Goal: Task Accomplishment & Management: Complete application form

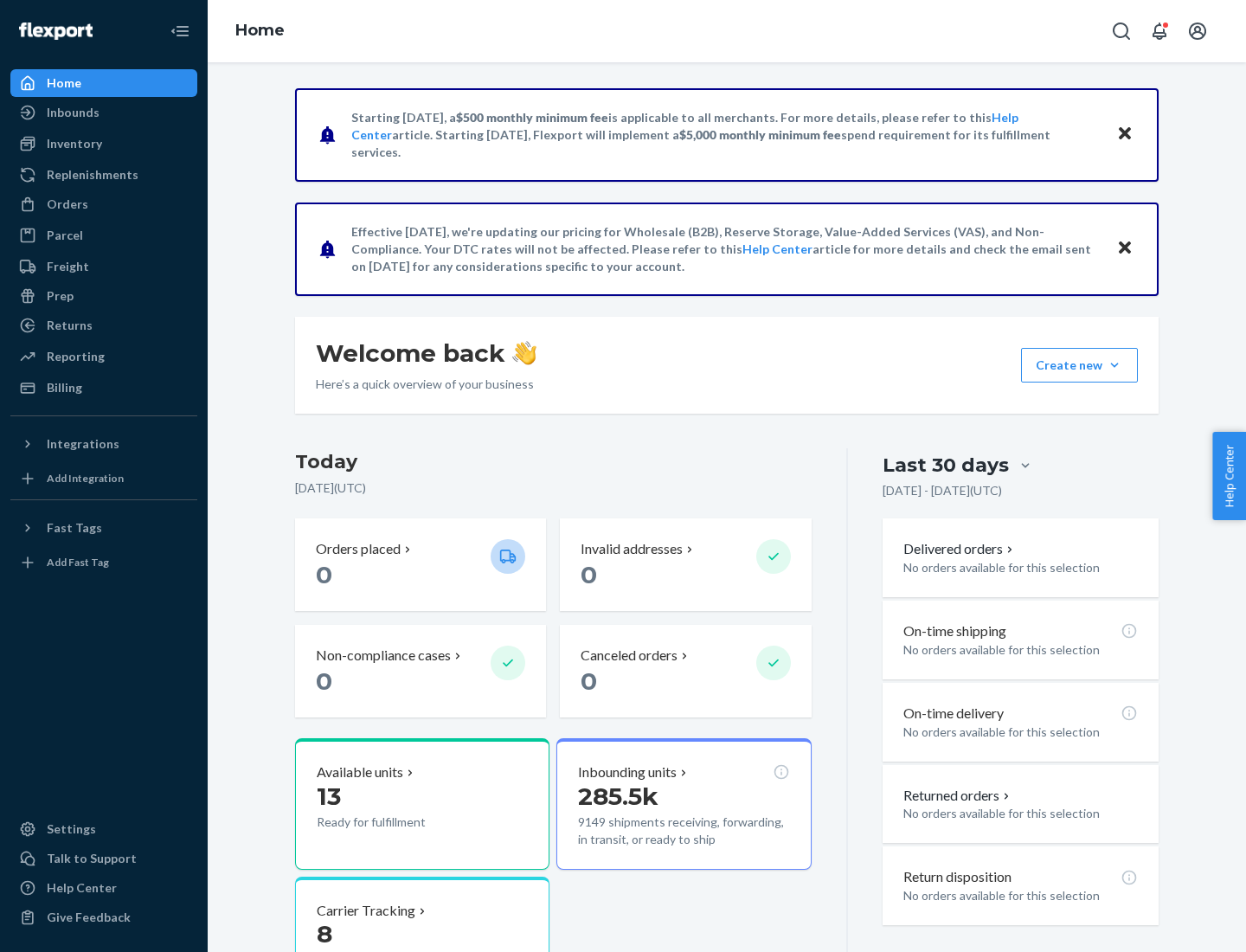
click at [1114, 365] on button "Create new Create new inbound Create new order Create new product" at bounding box center [1080, 365] width 117 height 35
click at [104, 112] on div "Inbounds" at bounding box center [104, 112] width 184 height 24
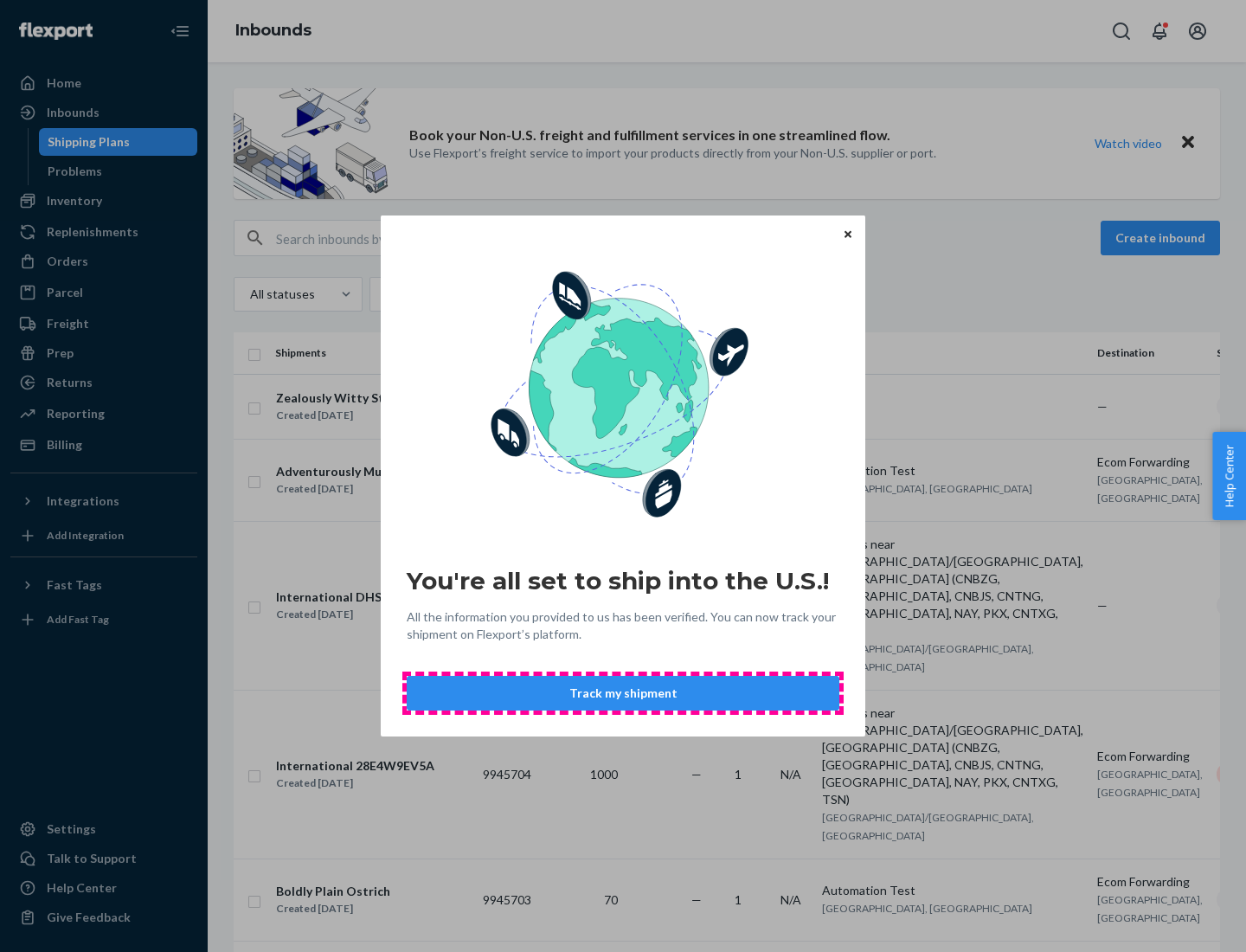
click at [623, 693] on button "Track my shipment" at bounding box center [623, 693] width 433 height 35
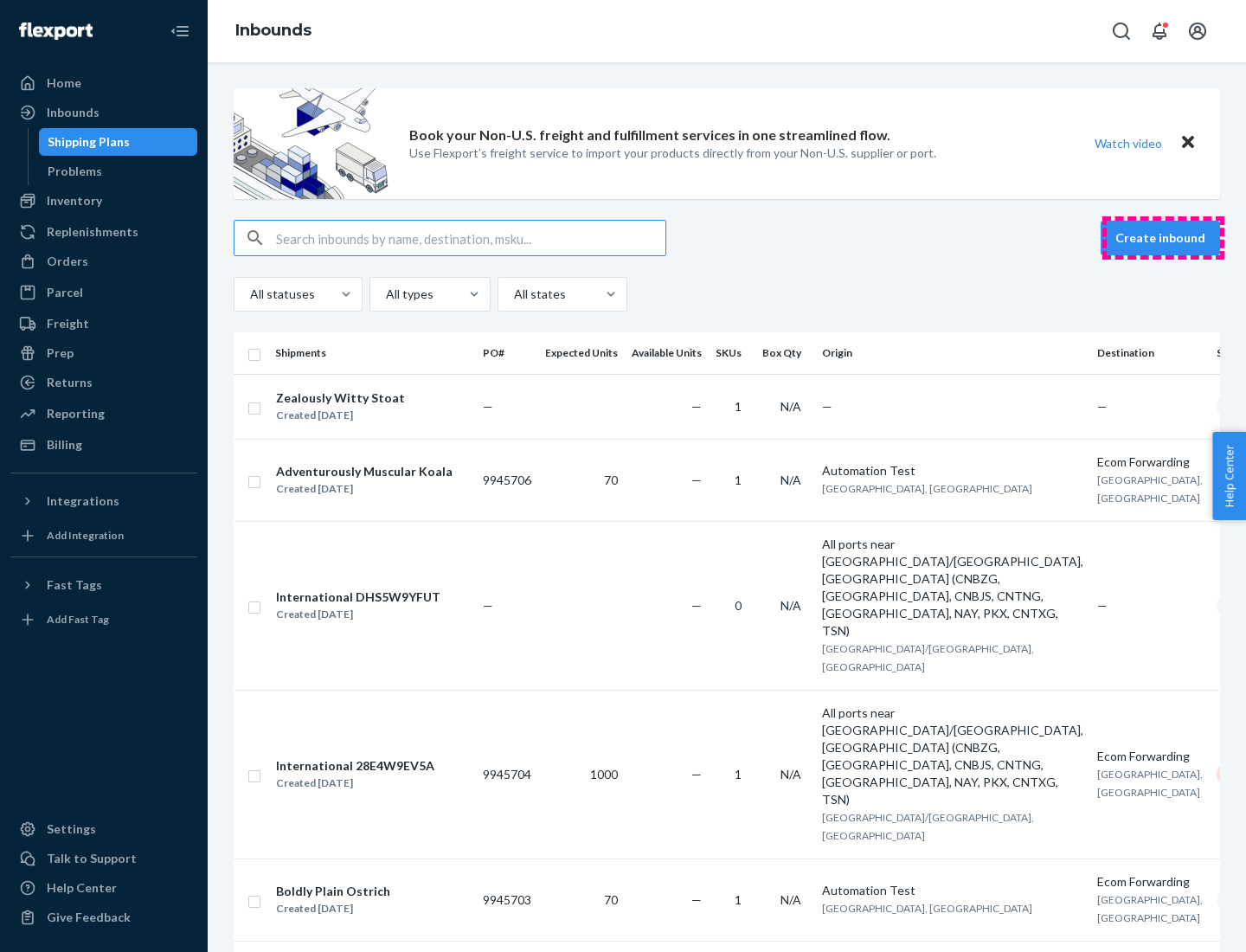
click at [1163, 238] on button "Create inbound" at bounding box center [1160, 238] width 119 height 35
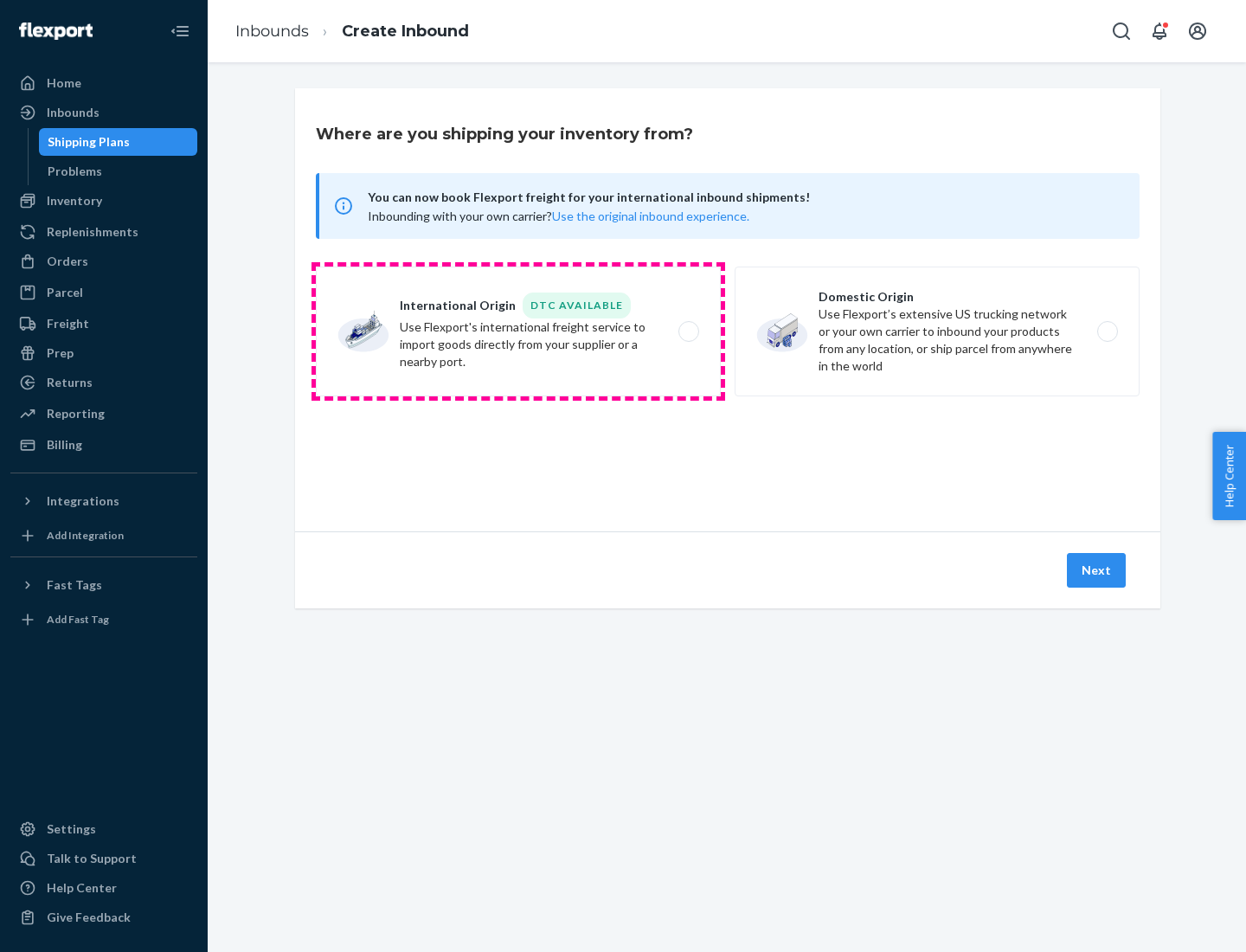
click at [518, 331] on label "International Origin DTC Available Use Flexport's international freight service…" at bounding box center [518, 331] width 405 height 130
click at [688, 331] on input "International Origin DTC Available Use Flexport's international freight service…" at bounding box center [694, 331] width 11 height 11
radio input "true"
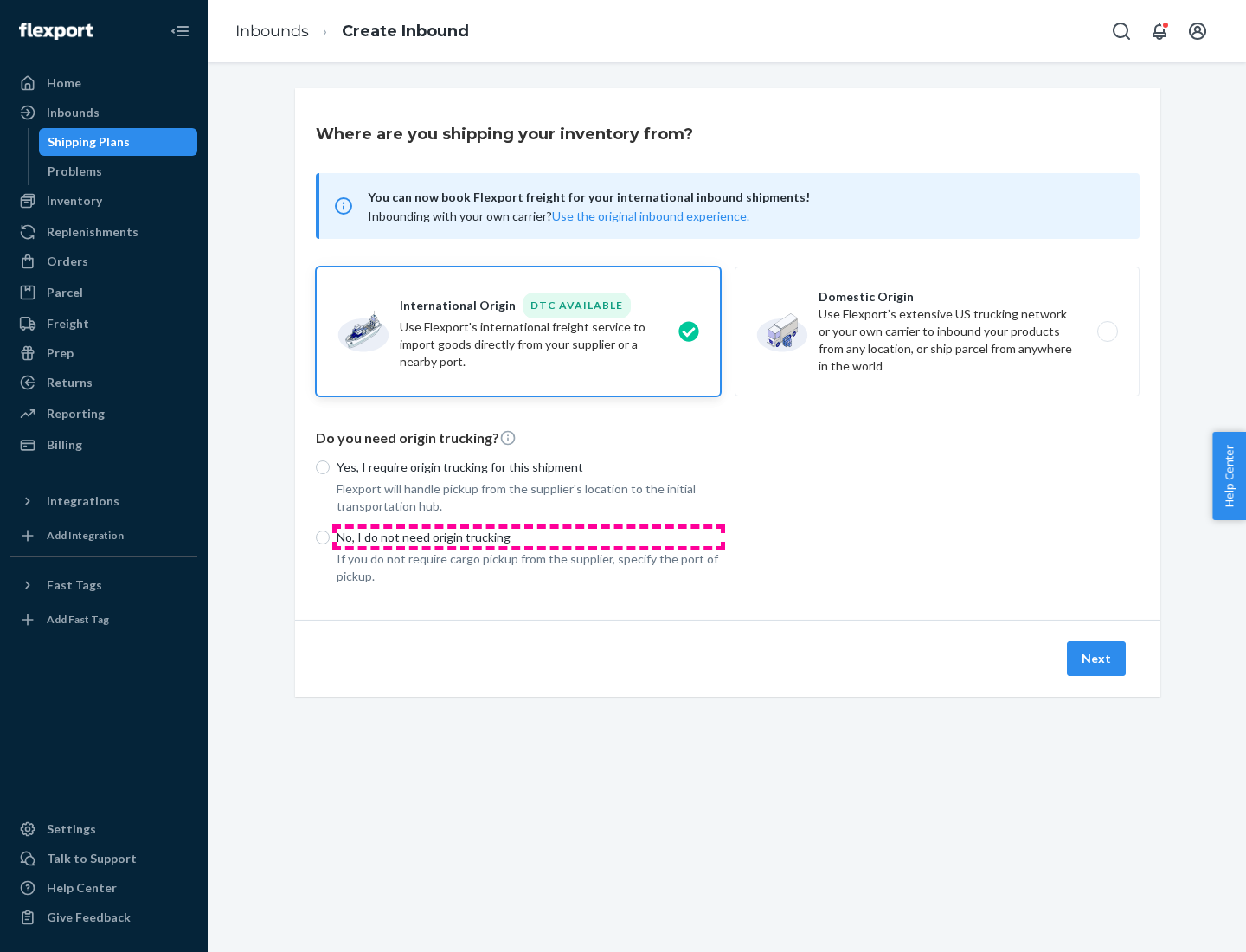
click at [529, 537] on p "No, I do not need origin trucking" at bounding box center [528, 537] width 384 height 17
click at [329, 537] on input "No, I do not need origin trucking" at bounding box center [323, 537] width 14 height 14
radio input "true"
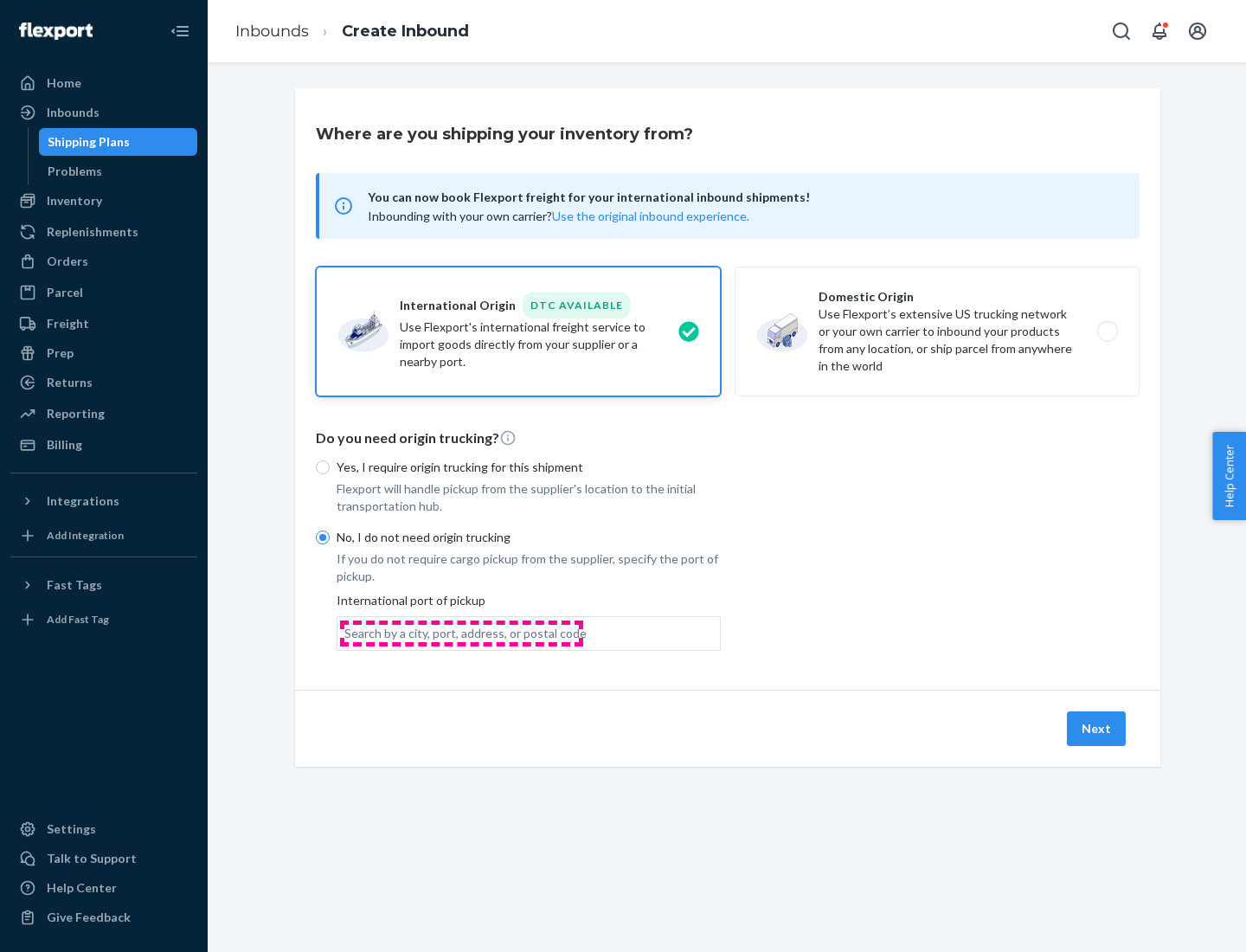
click at [461, 632] on div "Search by a city, port, address, or postal code" at bounding box center [465, 633] width 242 height 17
click at [346, 632] on input "Search by a city, port, address, or postal code" at bounding box center [345, 633] width 2 height 17
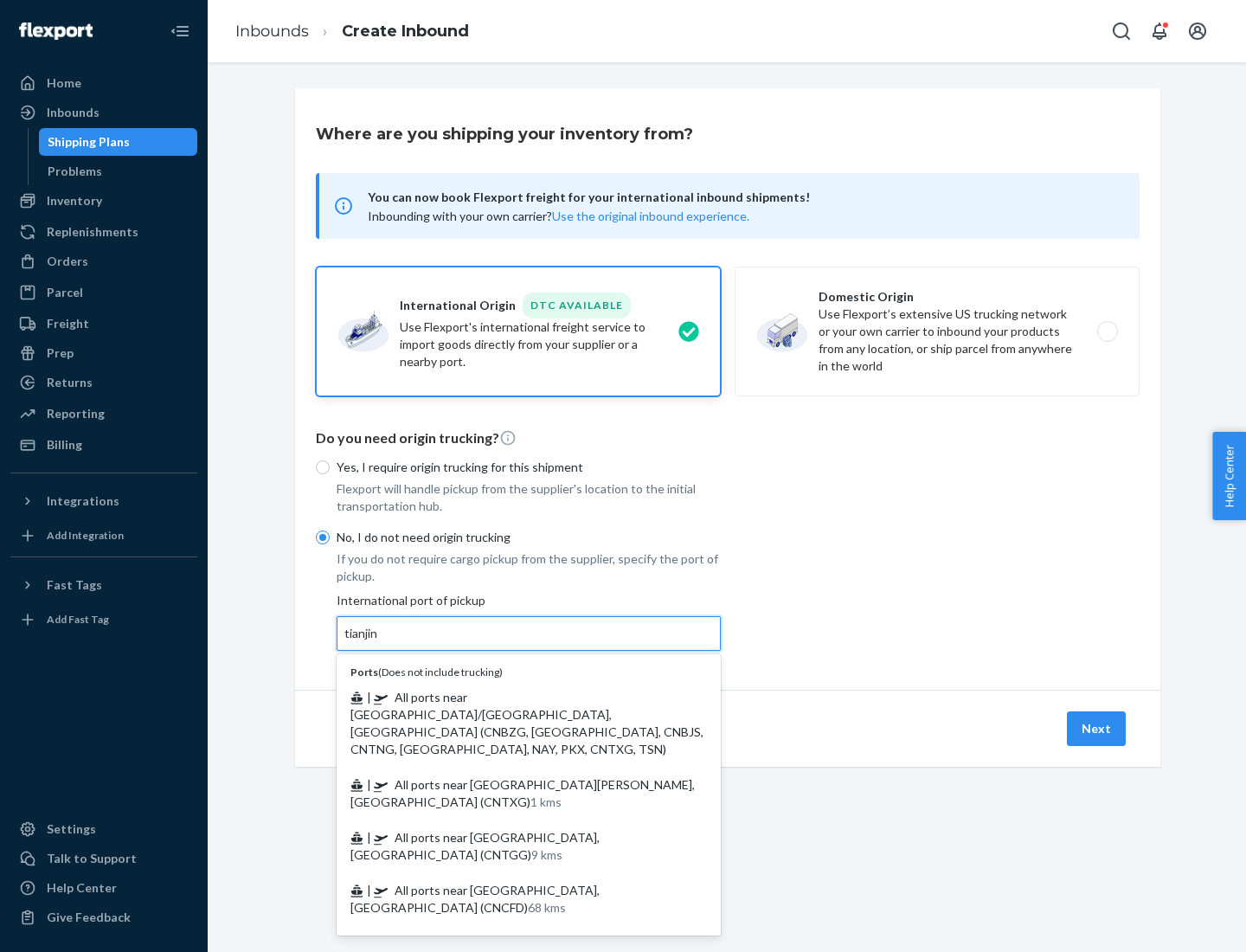
click at [511, 697] on span "| All ports near [GEOGRAPHIC_DATA]/[GEOGRAPHIC_DATA], [GEOGRAPHIC_DATA] (CNBZG,…" at bounding box center [526, 723] width 353 height 66
click at [380, 642] on input "tianjin" at bounding box center [362, 633] width 36 height 17
type input "All ports near [GEOGRAPHIC_DATA]/[GEOGRAPHIC_DATA], [GEOGRAPHIC_DATA] (CNBZG, […"
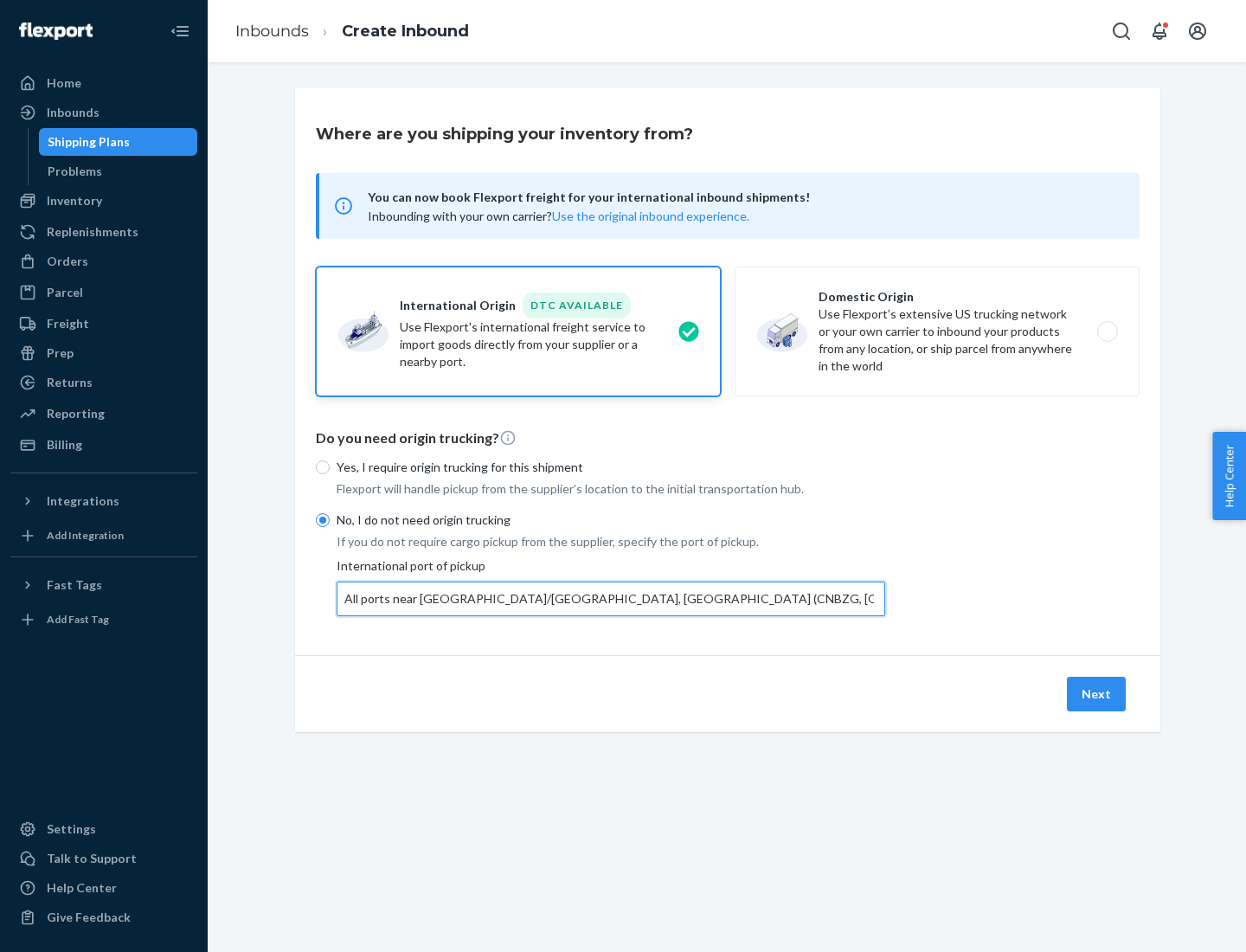
click at [1097, 693] on button "Next" at bounding box center [1097, 694] width 59 height 35
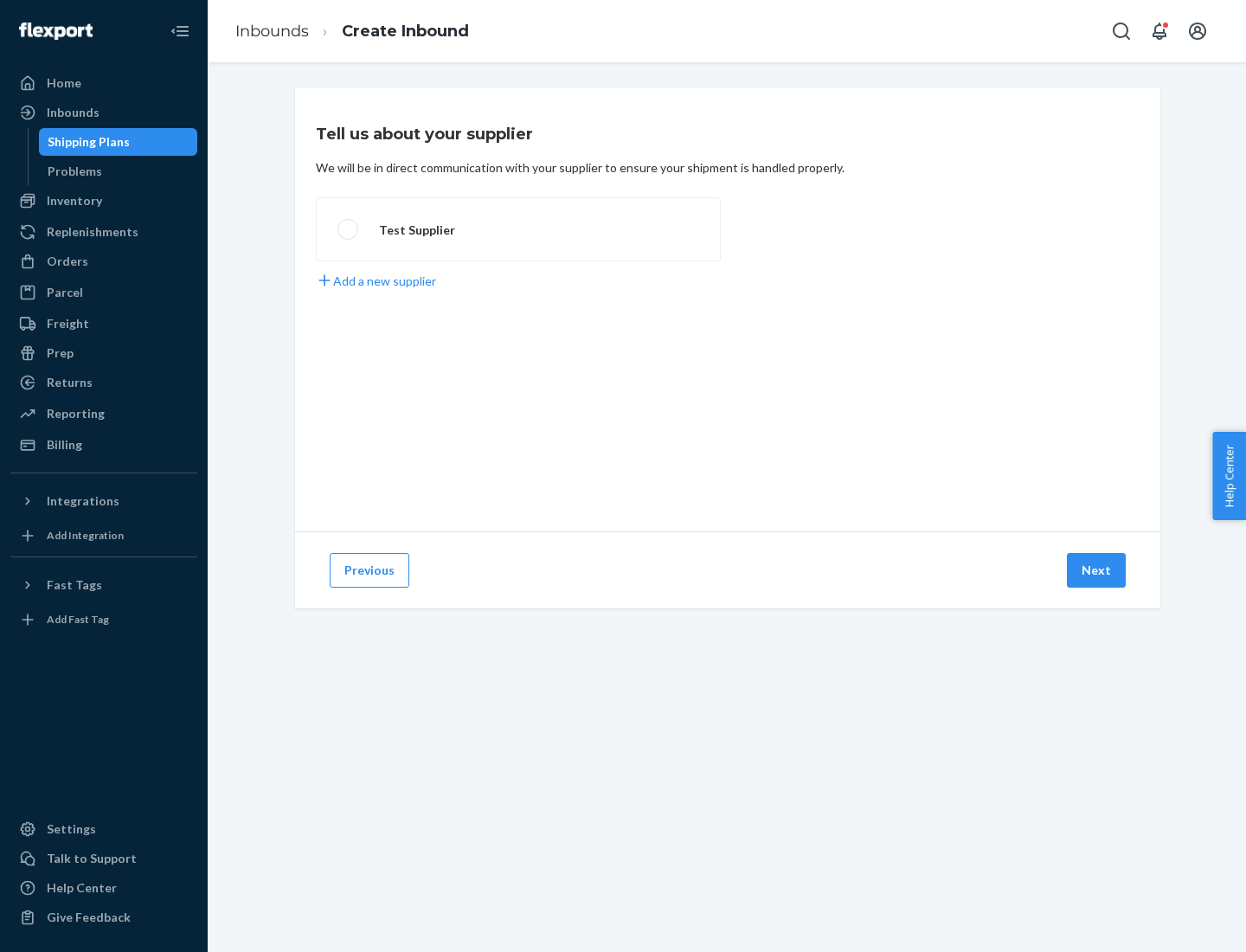
click at [518, 229] on label "Test Supplier" at bounding box center [518, 229] width 405 height 64
click at [349, 229] on input "Test Supplier" at bounding box center [342, 229] width 11 height 11
radio input "true"
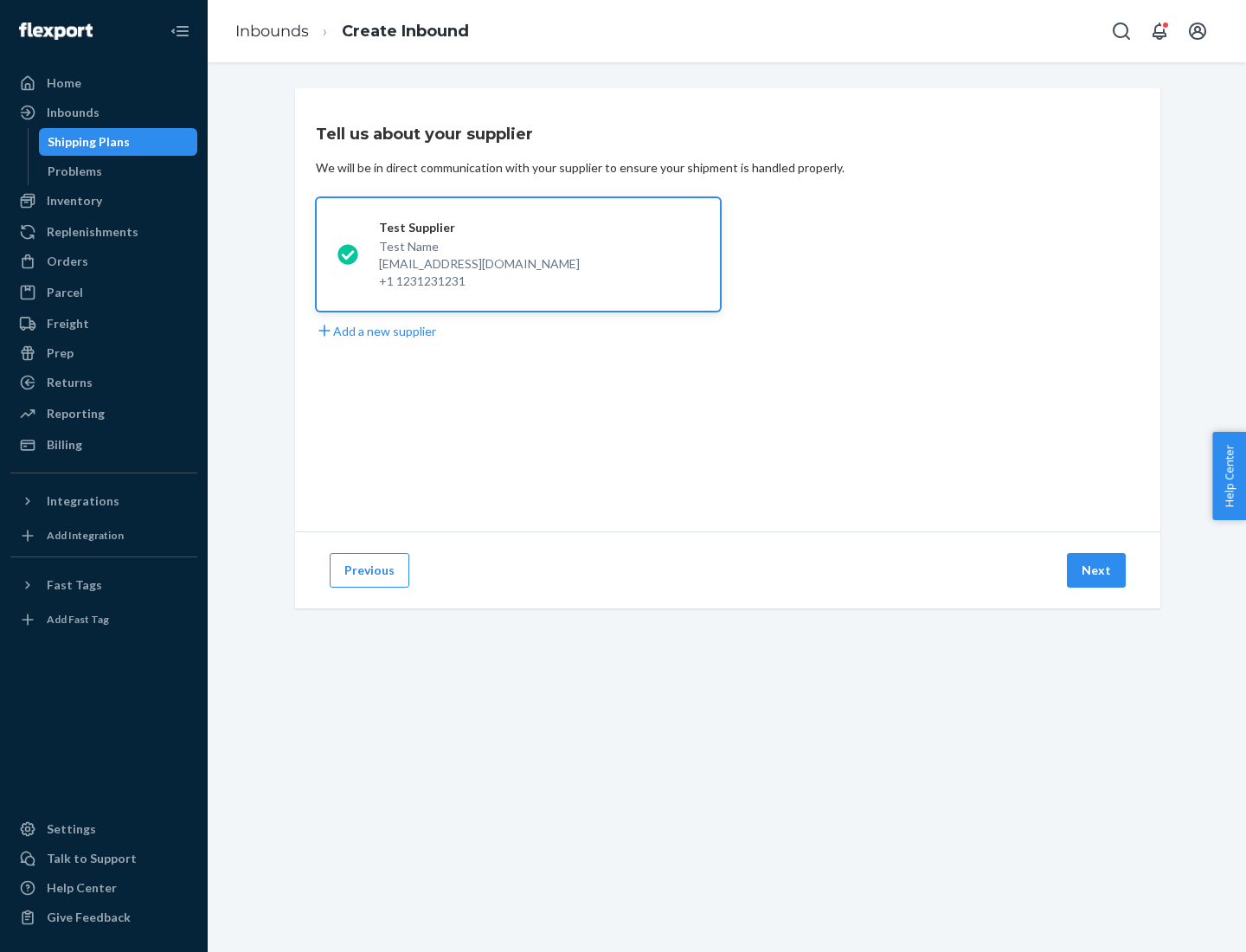
click at [1097, 571] on button "Next" at bounding box center [1097, 571] width 59 height 35
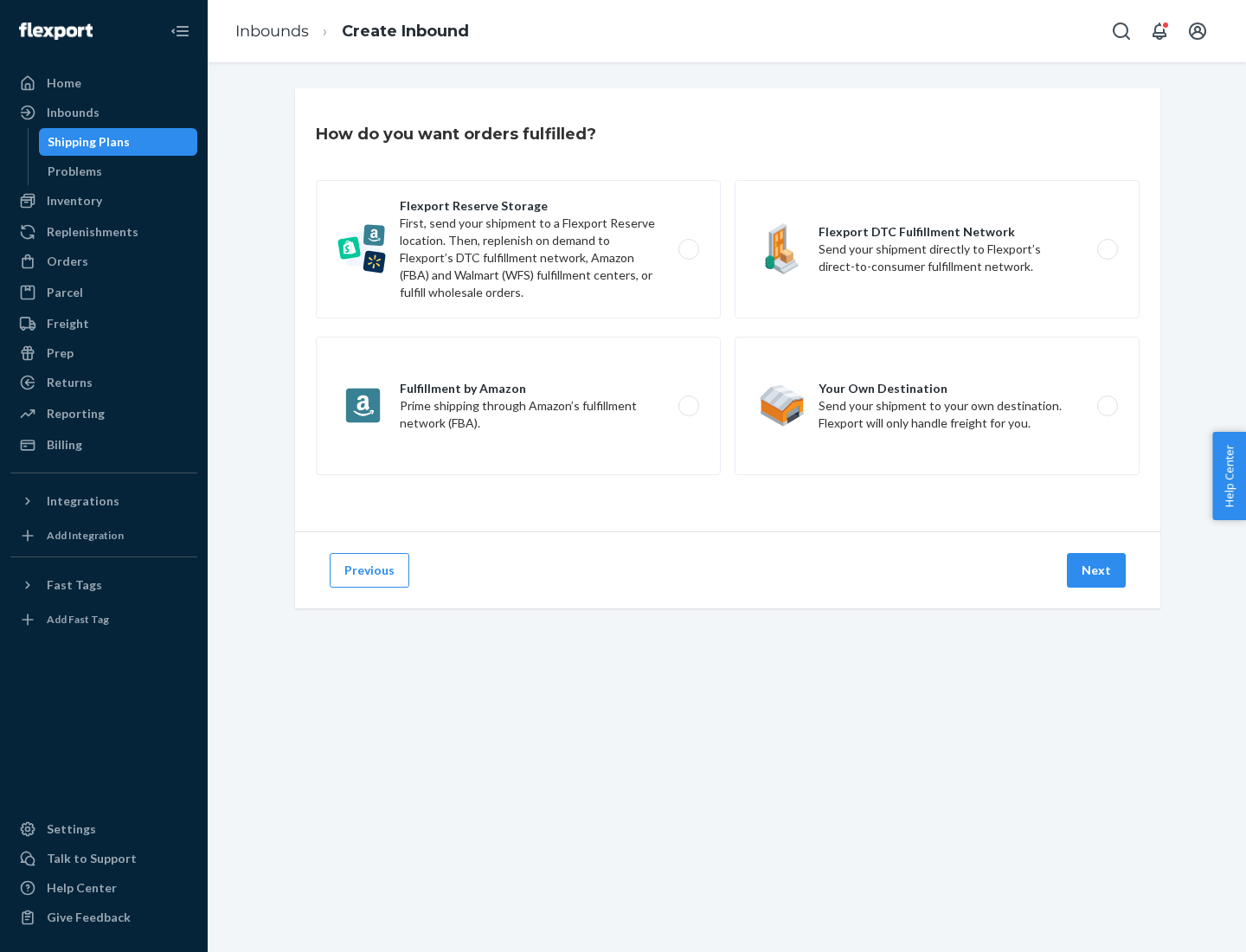
click at [518, 249] on label "Flexport Reserve Storage First, send your shipment to a Flexport Reserve locati…" at bounding box center [518, 249] width 405 height 138
click at [688, 249] on input "Flexport Reserve Storage First, send your shipment to a Flexport Reserve locati…" at bounding box center [694, 249] width 11 height 11
radio input "true"
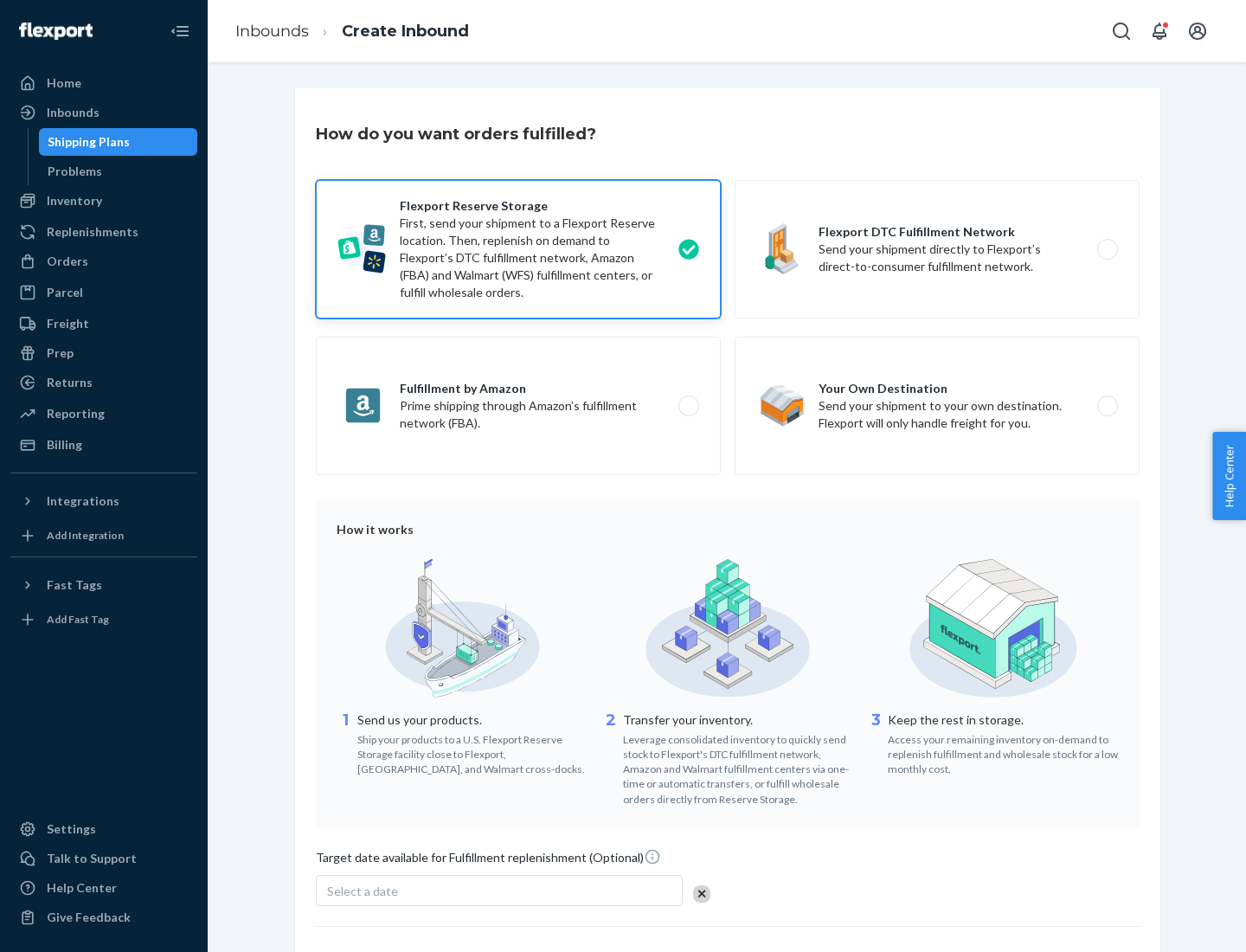
scroll to position [142, 0]
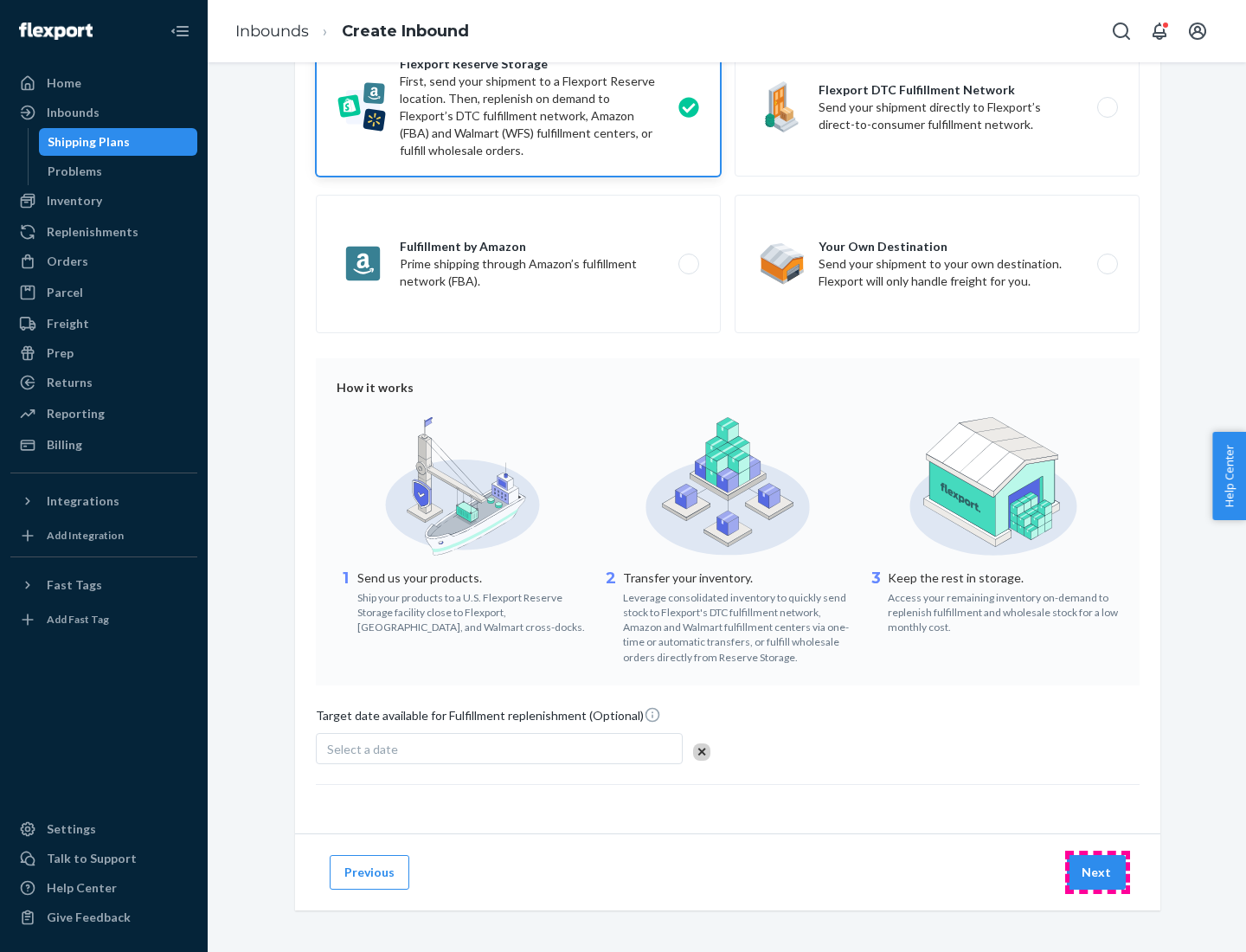
click at [1097, 871] on button "Next" at bounding box center [1097, 872] width 59 height 35
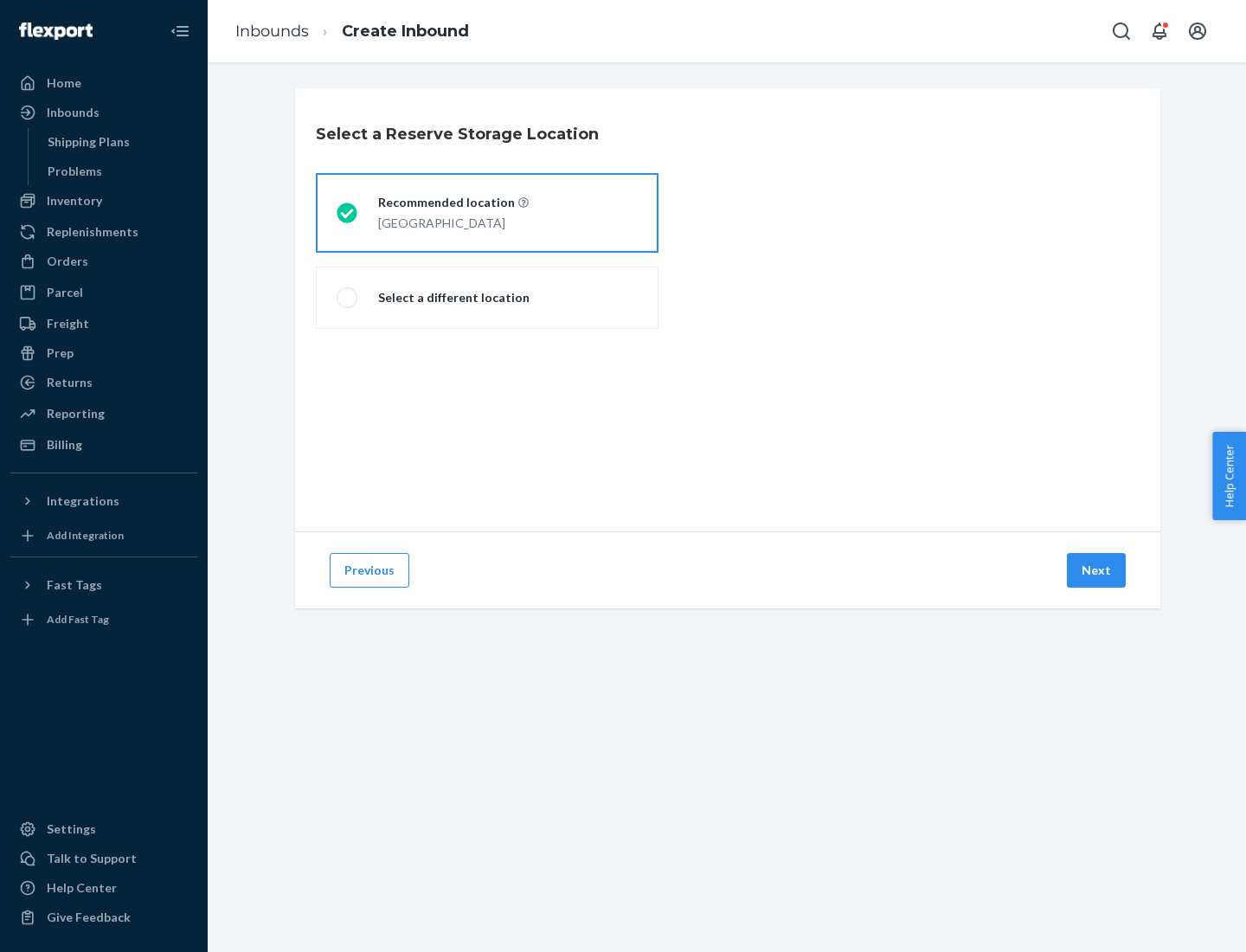
click at [487, 213] on div "[GEOGRAPHIC_DATA]" at bounding box center [453, 221] width 151 height 21
click at [348, 213] on input "Recommended location [GEOGRAPHIC_DATA]" at bounding box center [342, 213] width 11 height 11
click at [1097, 571] on button "Next" at bounding box center [1097, 571] width 59 height 35
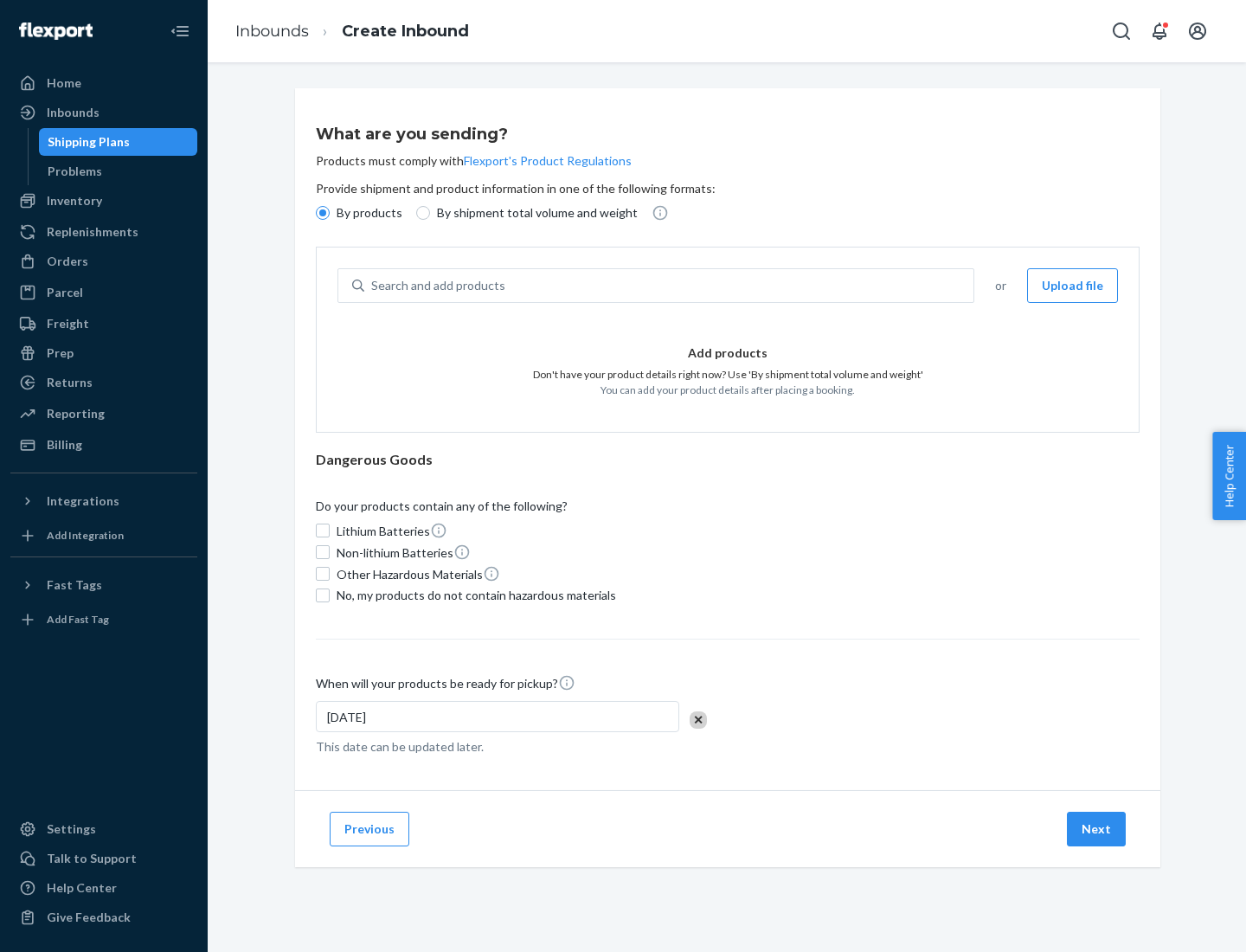
click at [670, 286] on div "Search and add products" at bounding box center [668, 286] width 609 height 31
click at [373, 286] on input "Search and add products" at bounding box center [372, 286] width 2 height 17
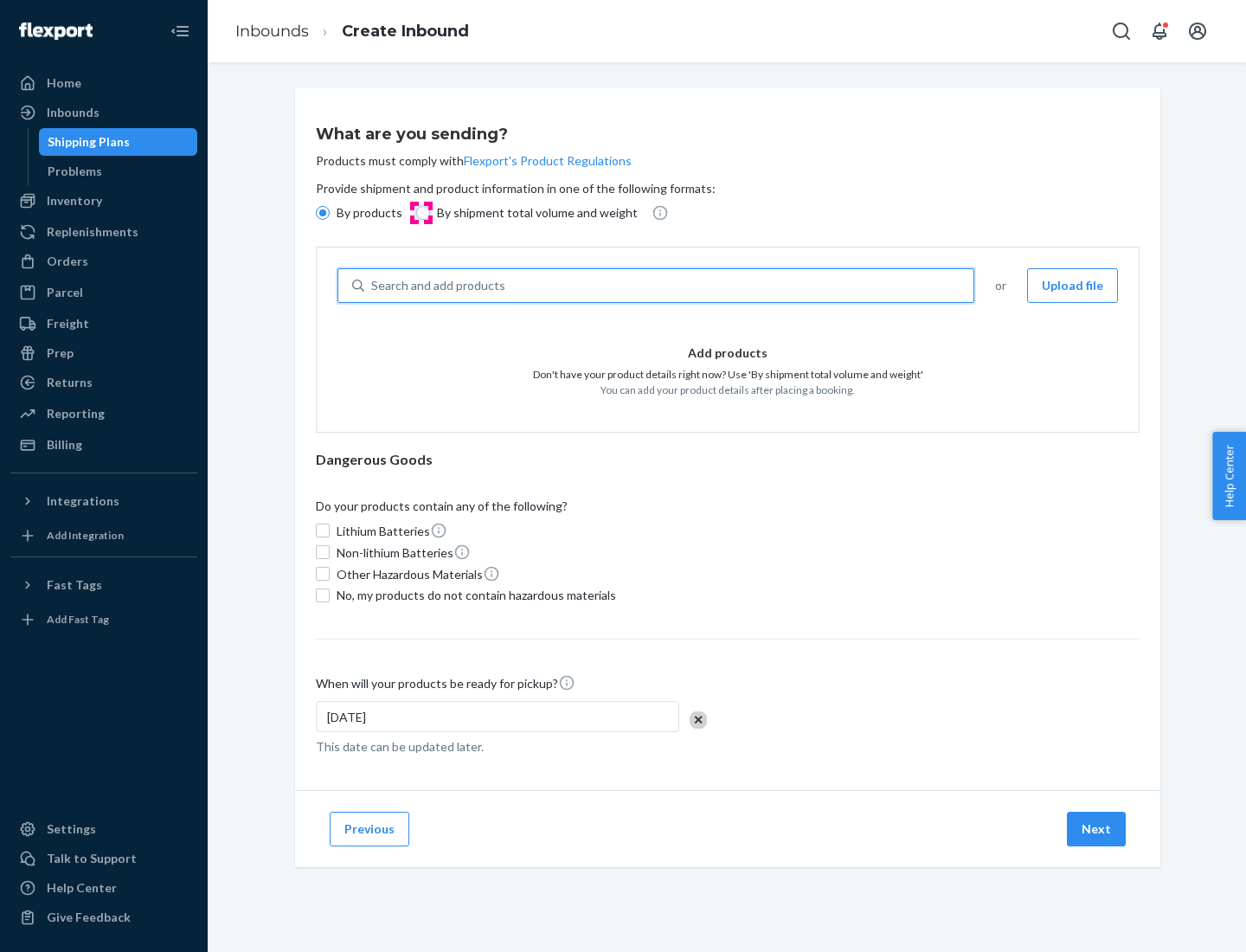
click at [421, 213] on input "By shipment total volume and weight" at bounding box center [423, 213] width 14 height 14
radio input "true"
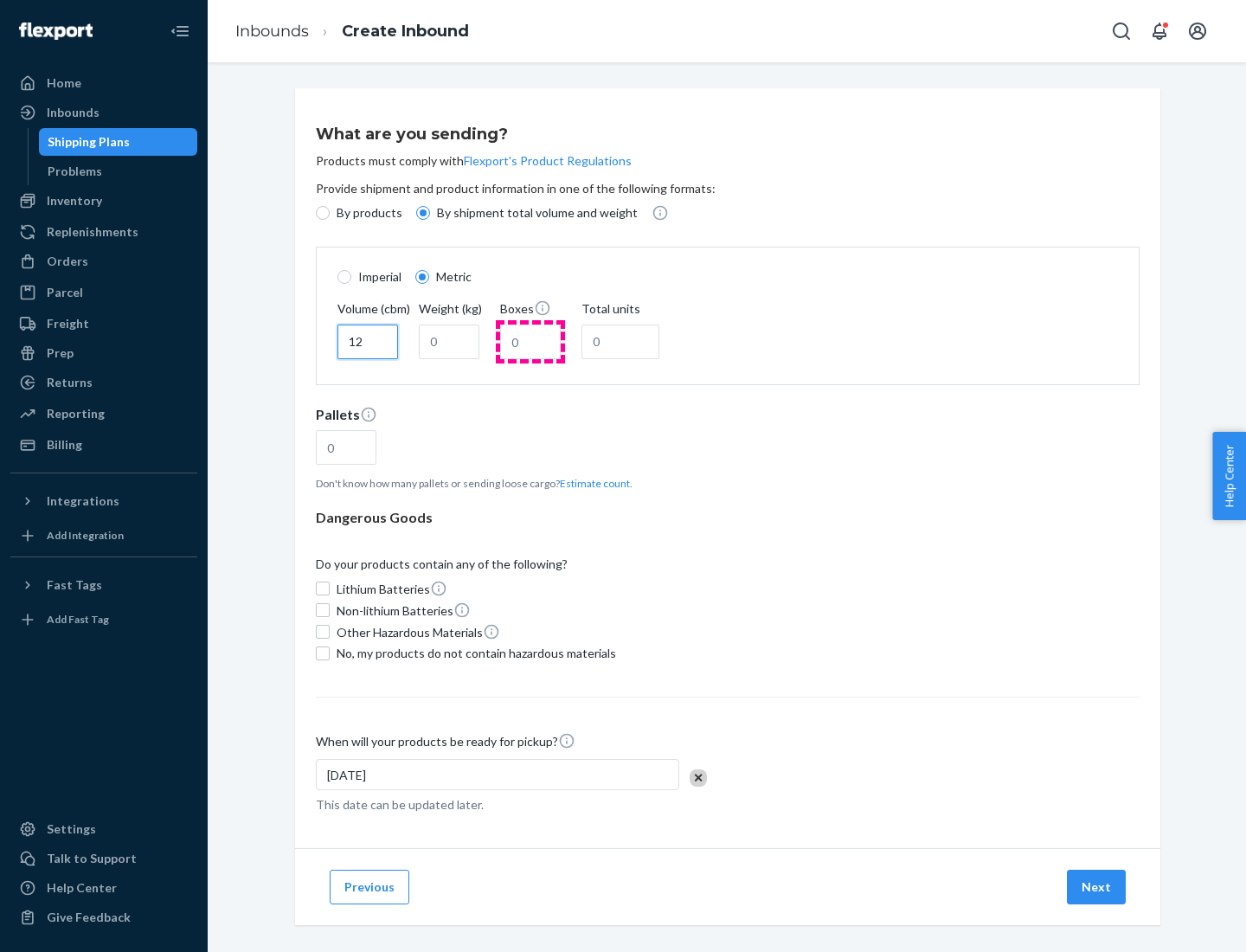
type input "12"
type input "22"
type input "222"
type input "121"
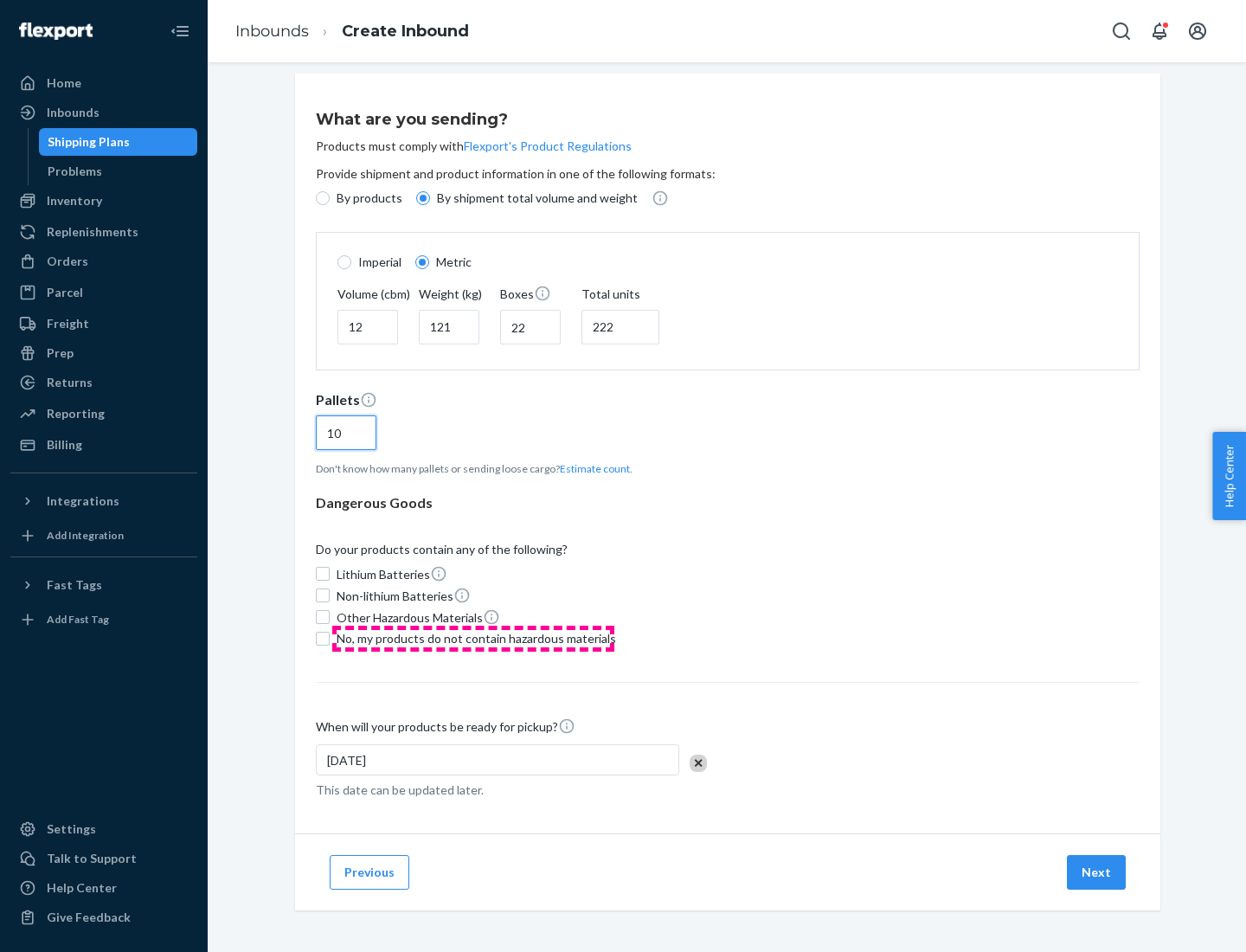
type input "10"
click at [473, 638] on span "No, my products do not contain hazardous materials" at bounding box center [476, 638] width 280 height 17
click at [329, 638] on input "No, my products do not contain hazardous materials" at bounding box center [323, 638] width 14 height 14
checkbox input "true"
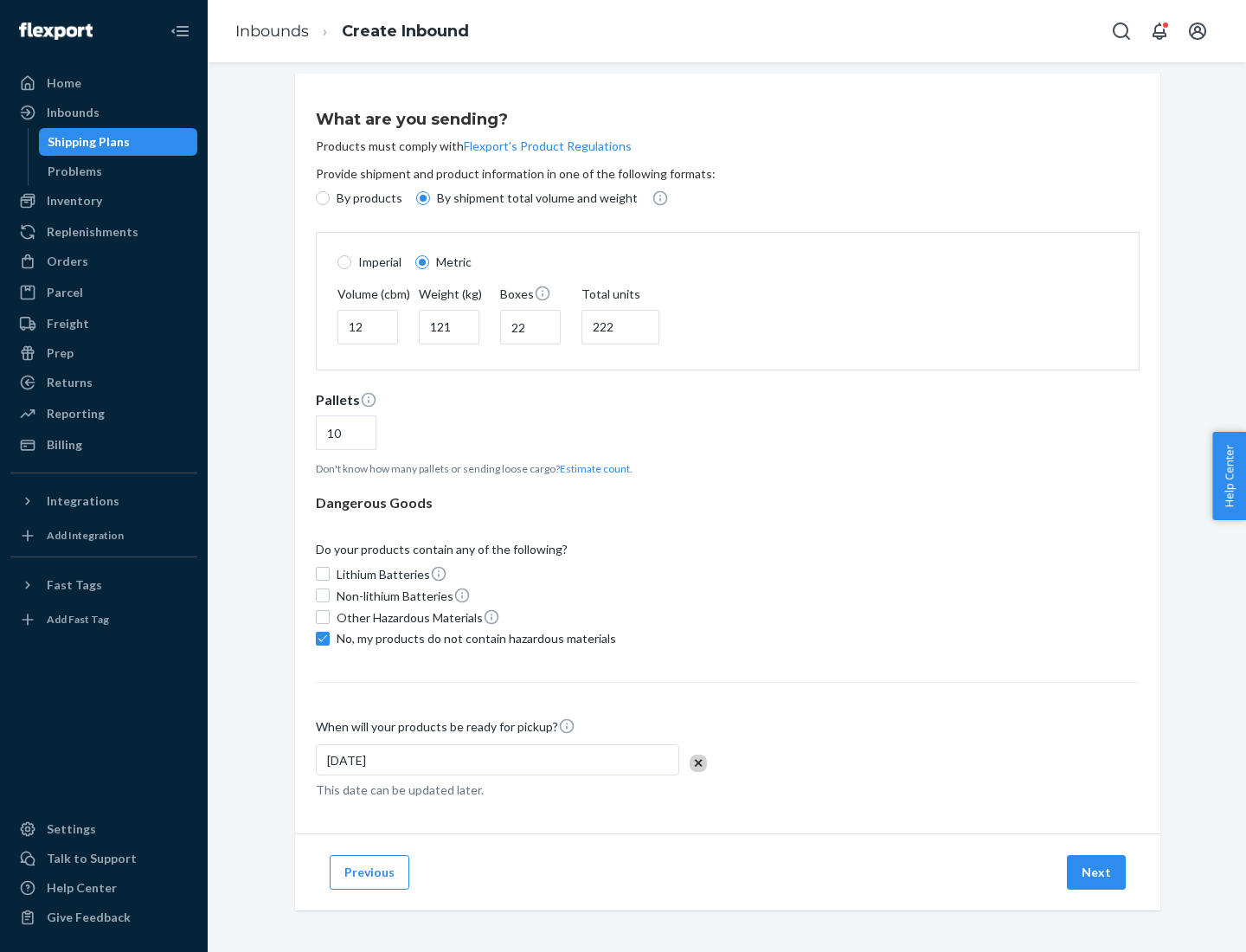
click at [1097, 871] on button "Next" at bounding box center [1097, 872] width 59 height 35
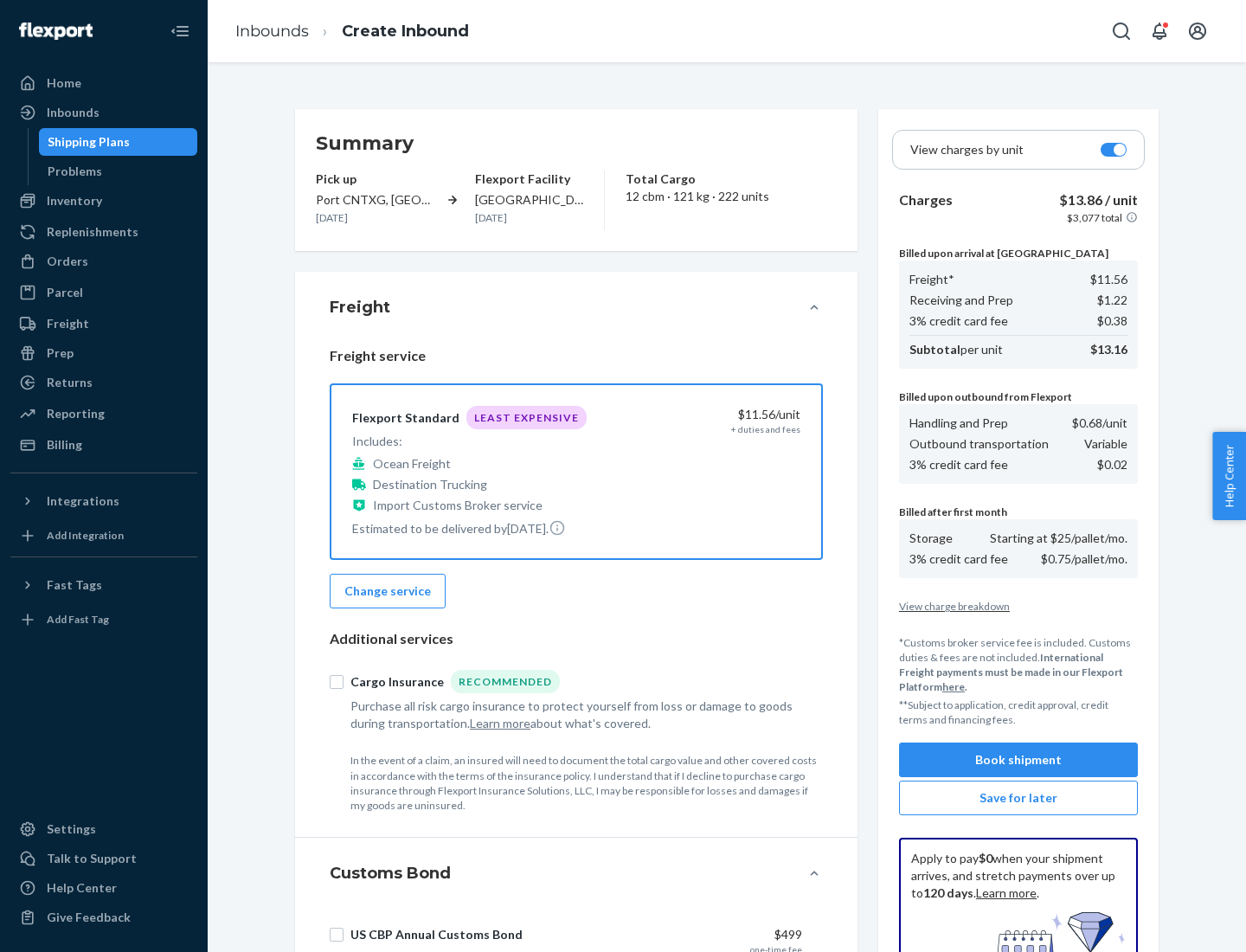
scroll to position [253, 0]
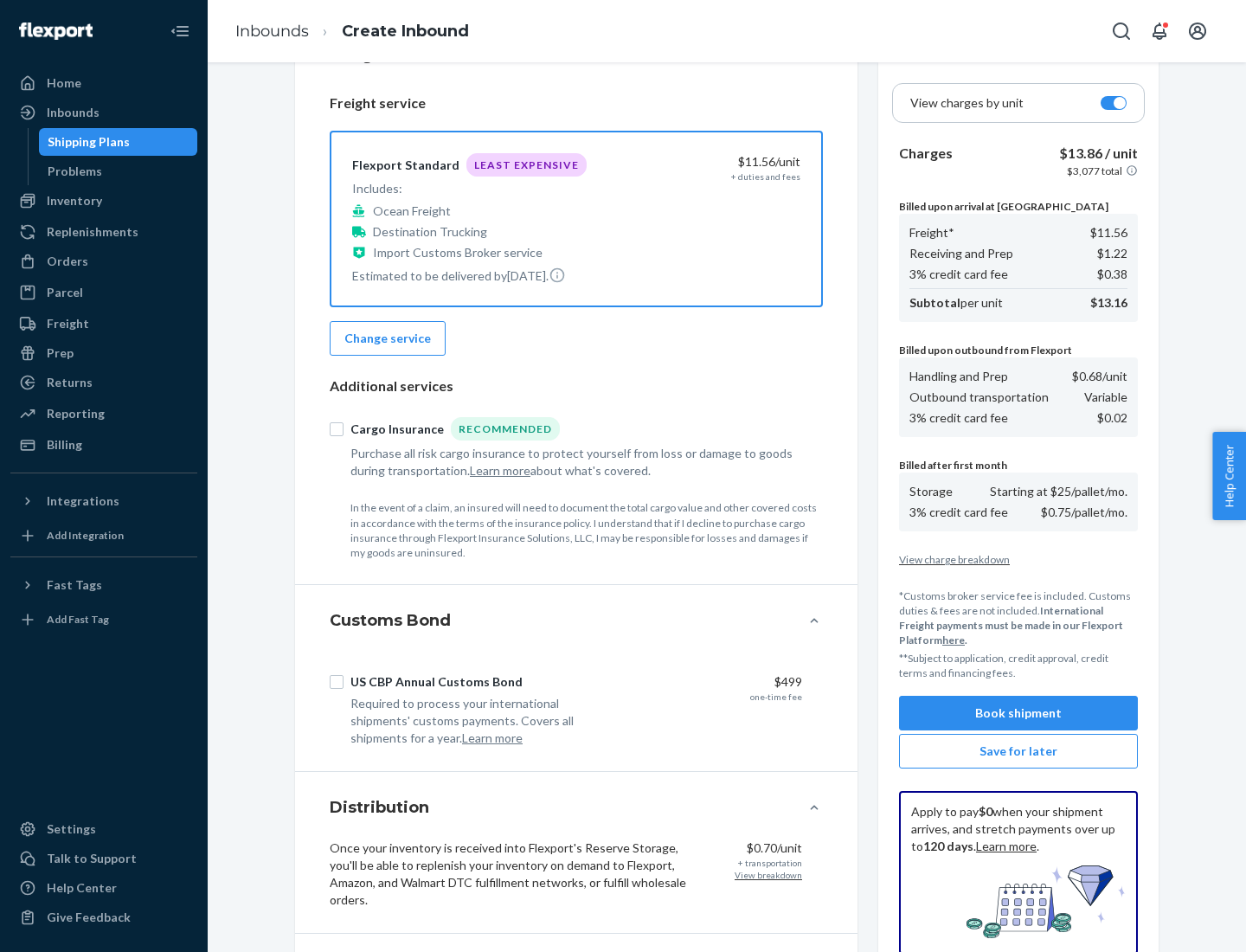
click at [1019, 712] on button "Book shipment" at bounding box center [1019, 713] width 239 height 35
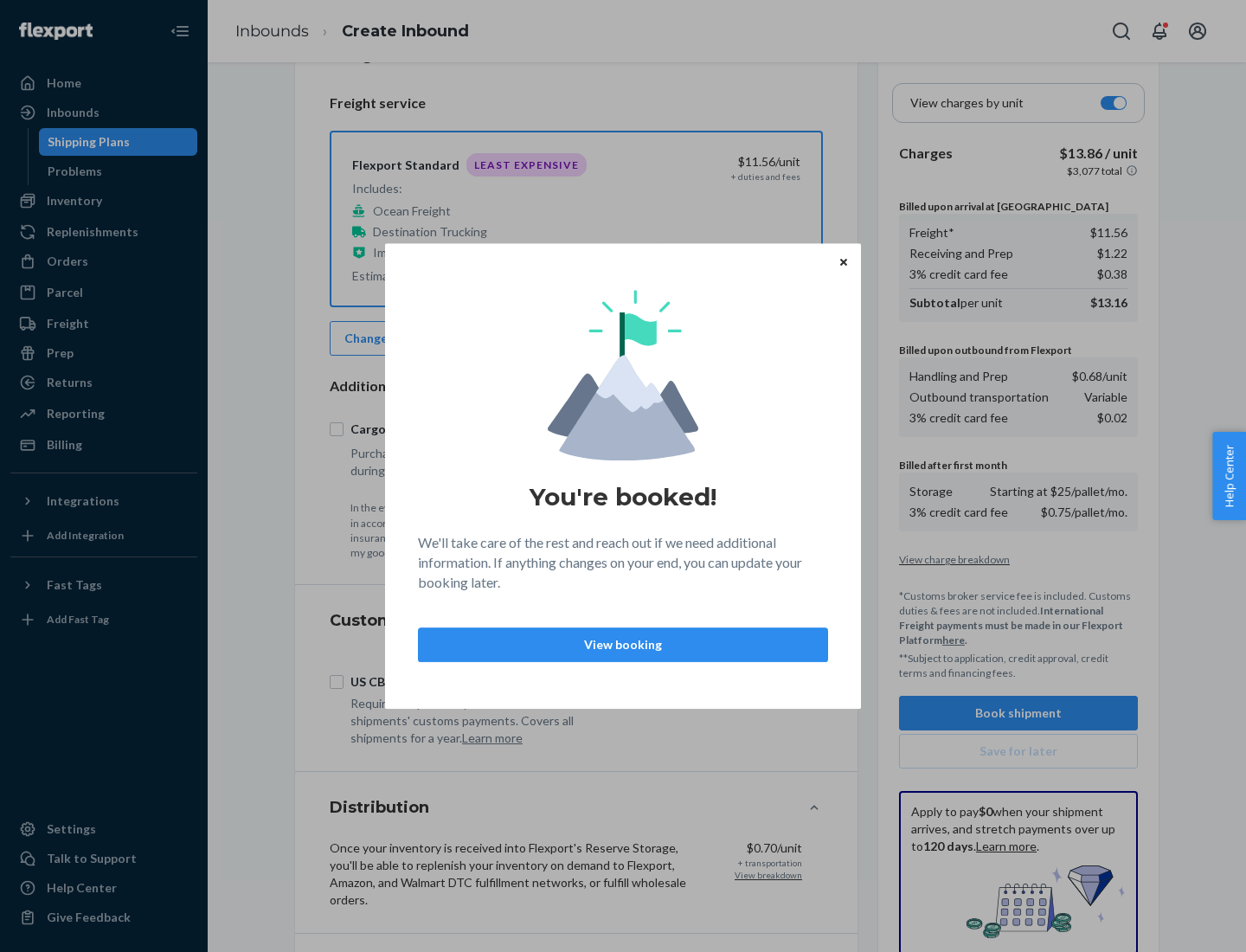
click at [623, 644] on p "View booking" at bounding box center [623, 645] width 381 height 17
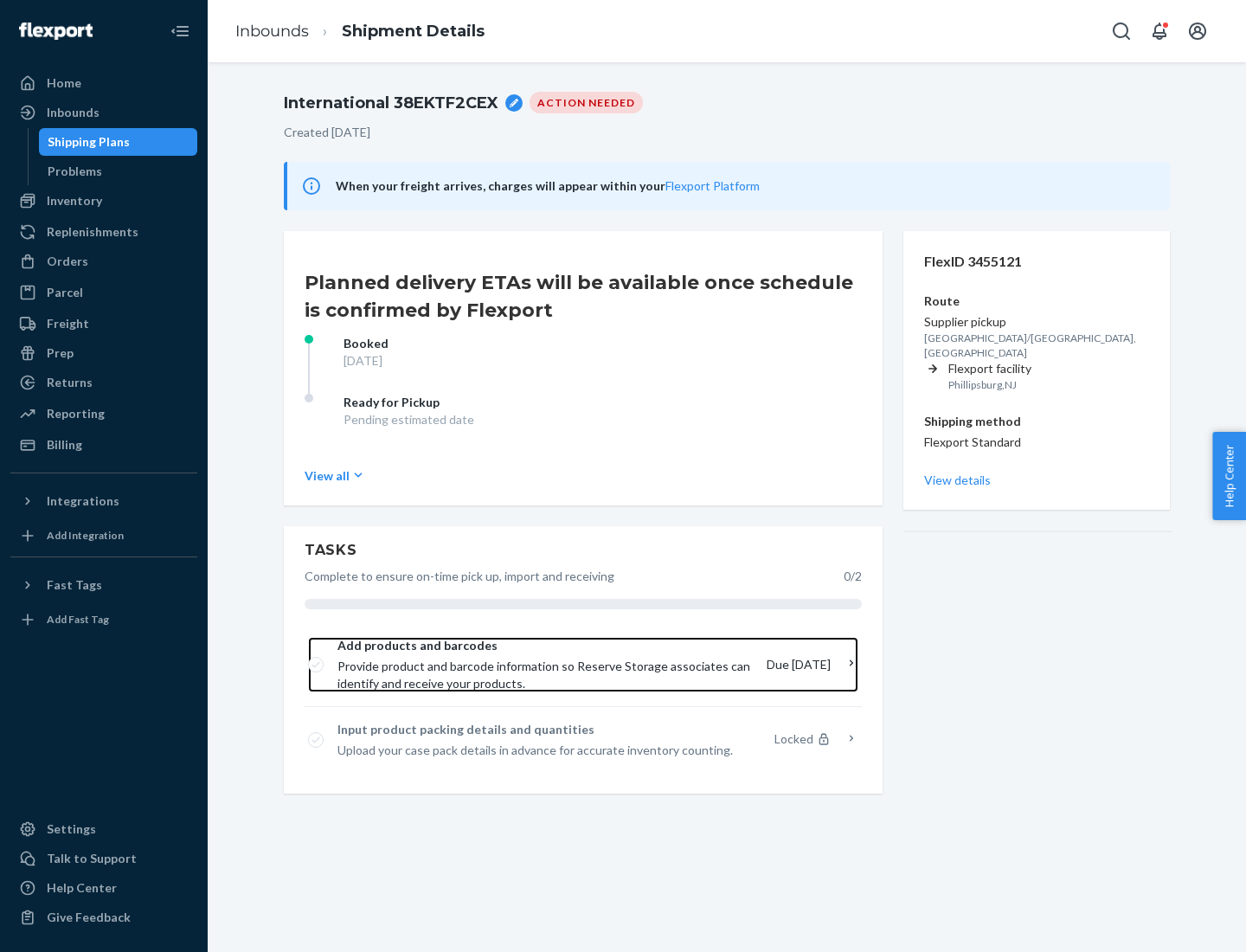
click at [547, 665] on span "Provide product and barcode information so Reserve Storage associates can ident…" at bounding box center [545, 675] width 416 height 35
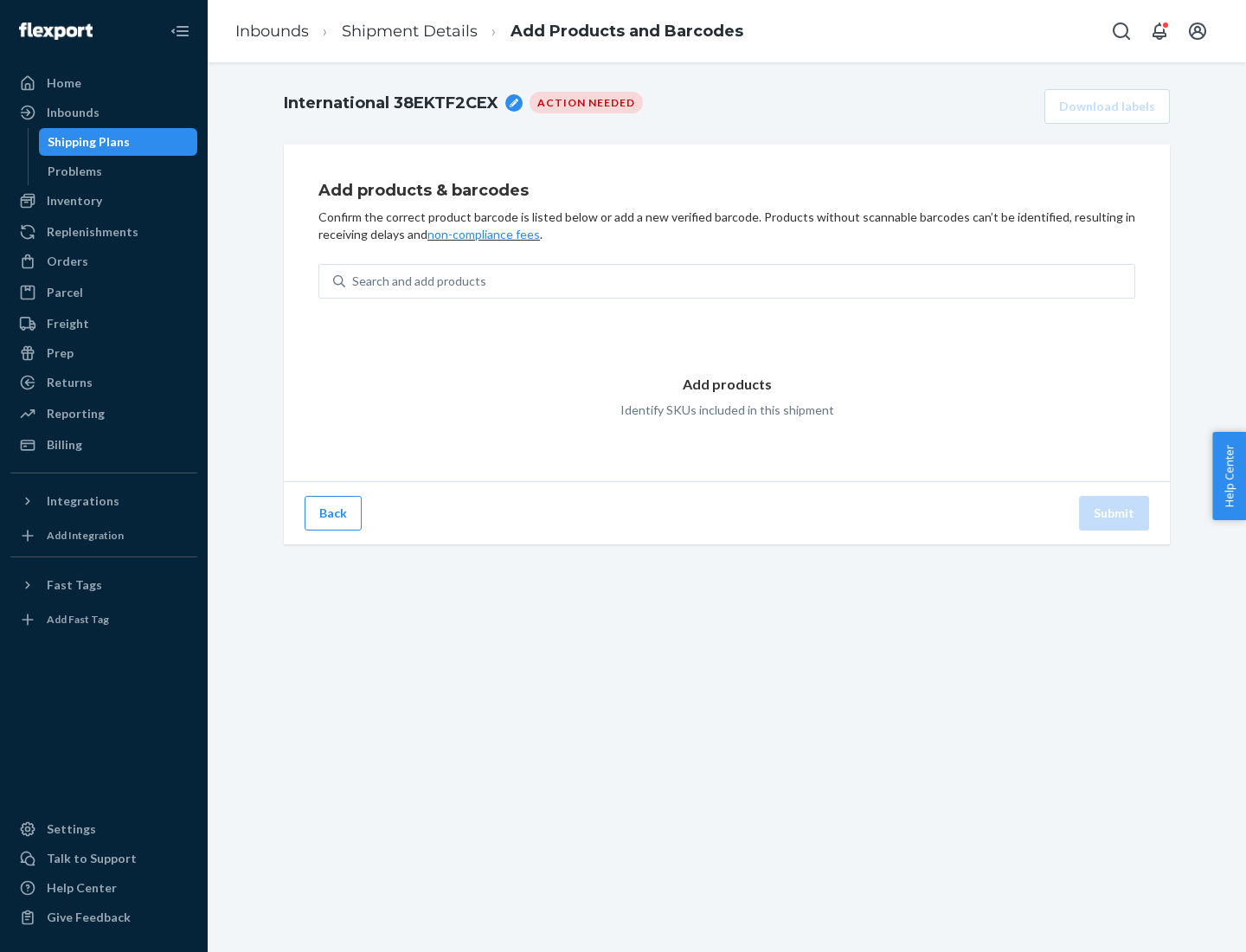
click at [740, 281] on div "Search and add products" at bounding box center [740, 281] width 789 height 31
click at [354, 281] on input "Search and add products" at bounding box center [353, 281] width 2 height 17
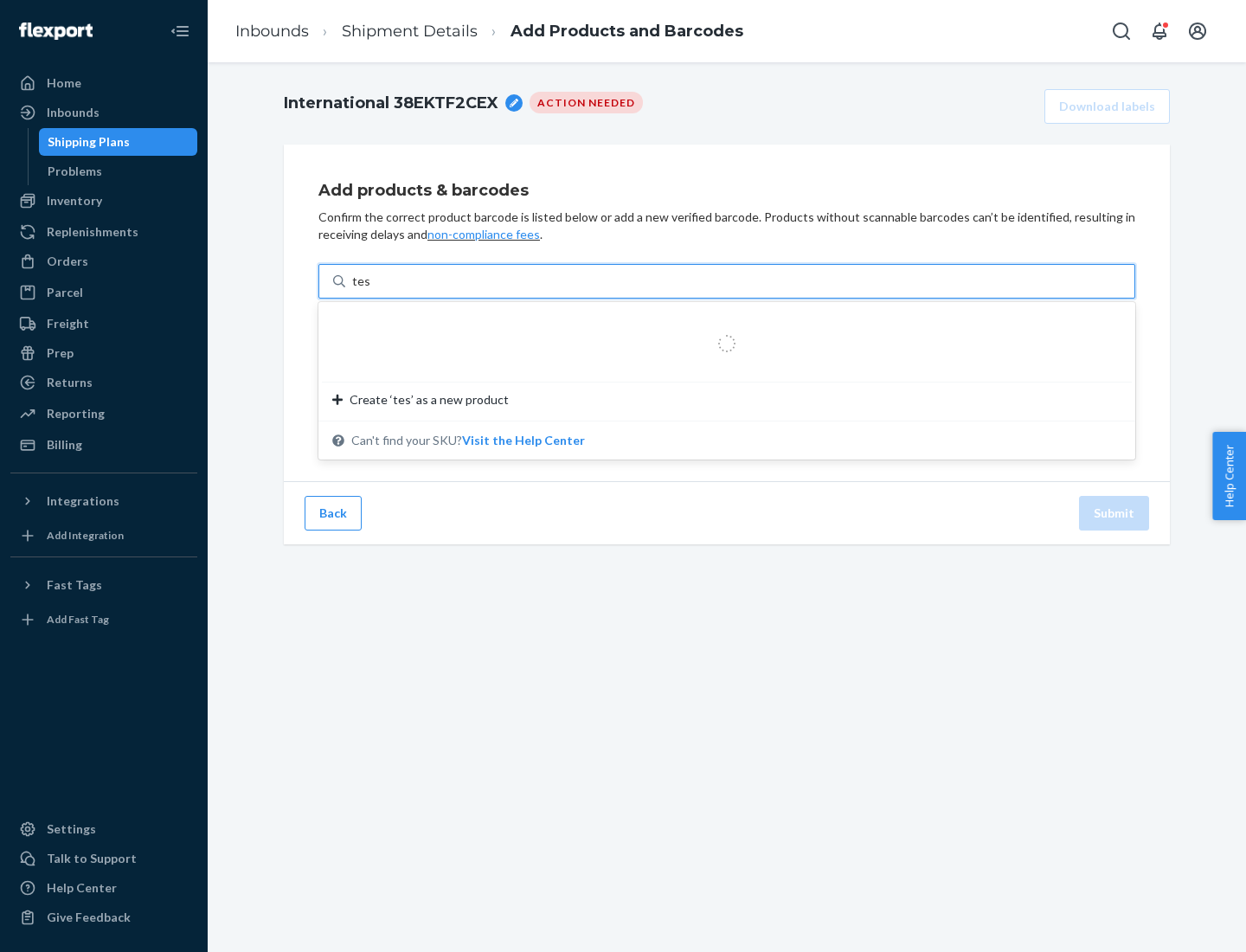
type input "test"
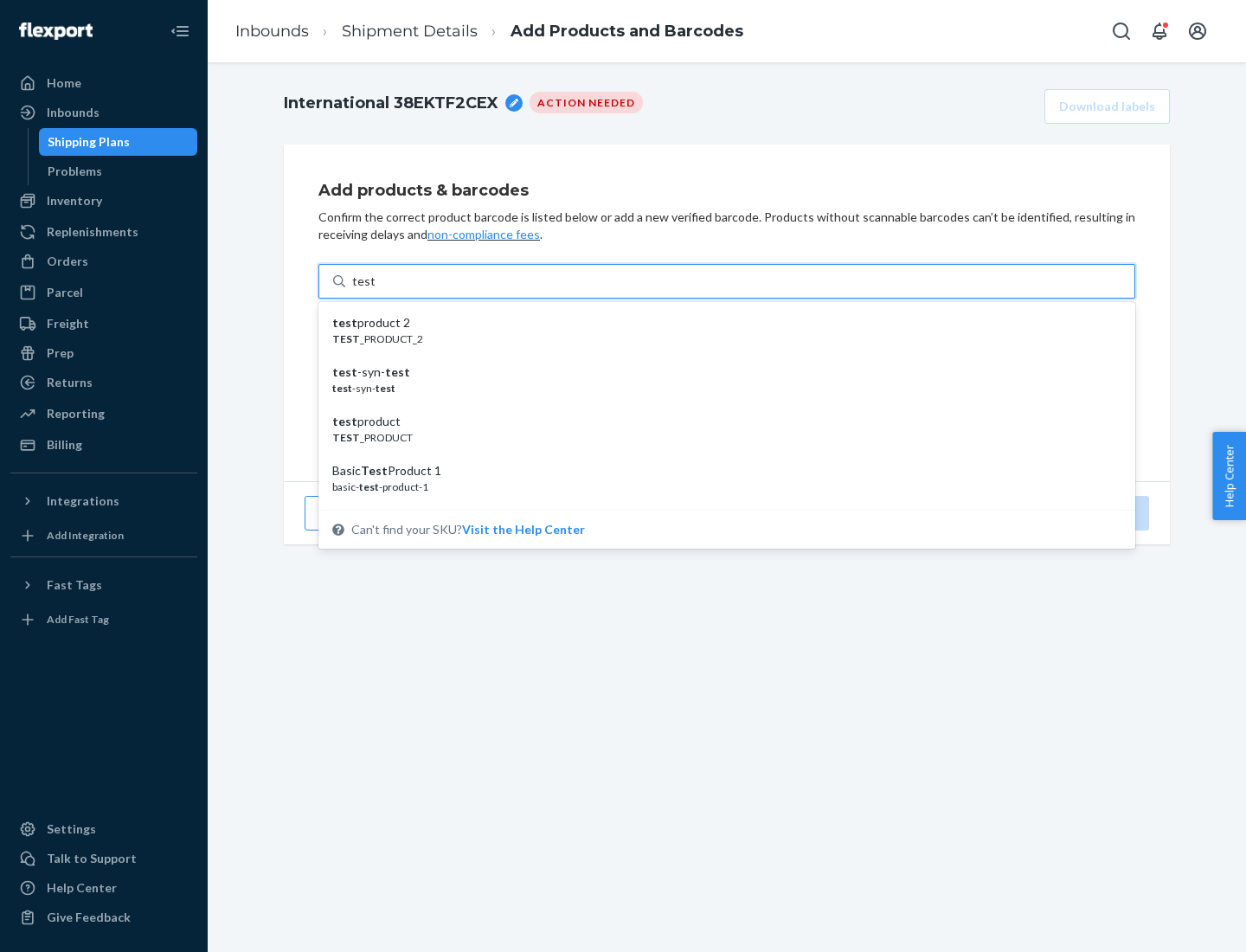
scroll to position [64, 0]
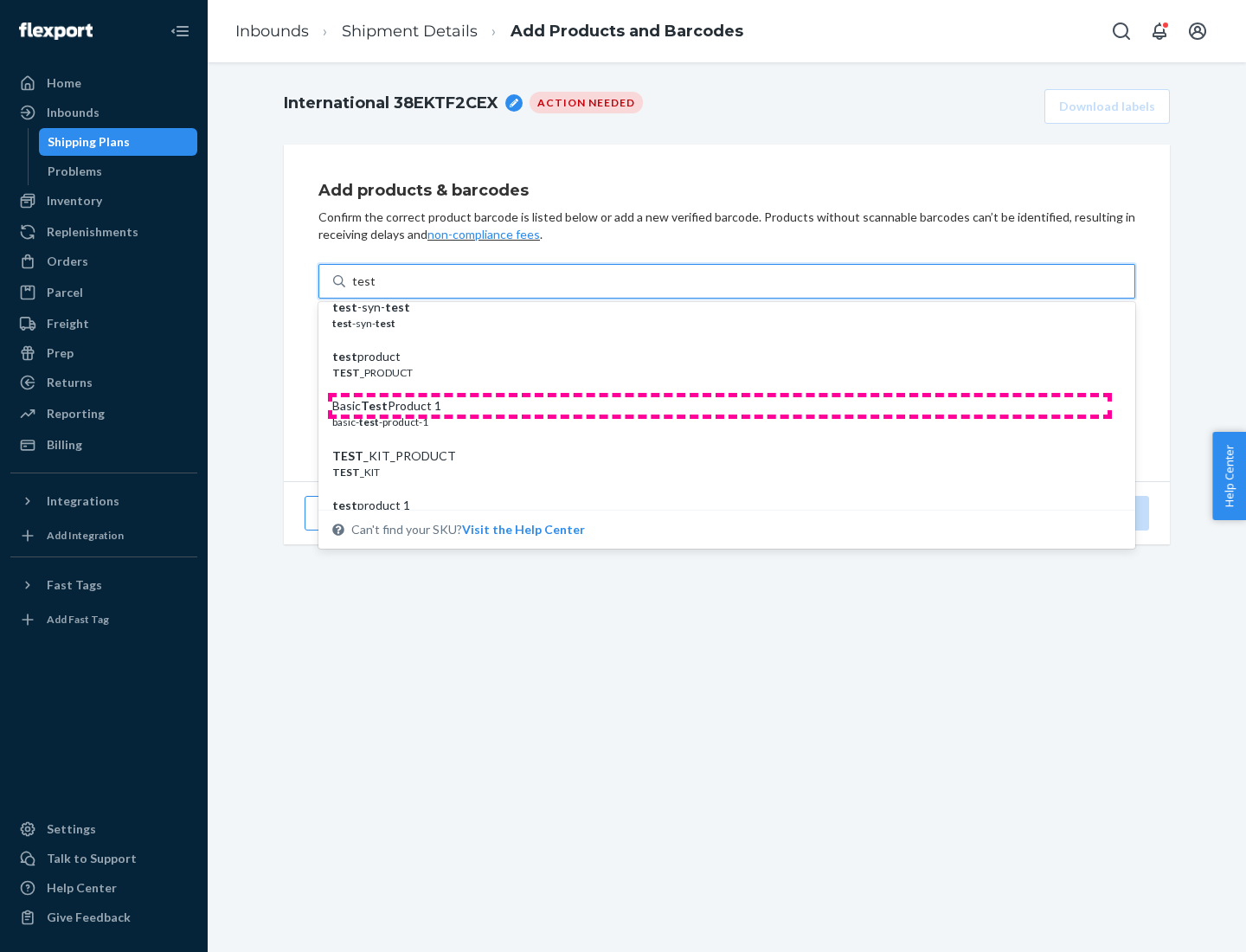
click at [720, 406] on div "Basic Test Product 1" at bounding box center [720, 406] width 775 height 17
click at [375, 290] on input "test" at bounding box center [363, 281] width 23 height 17
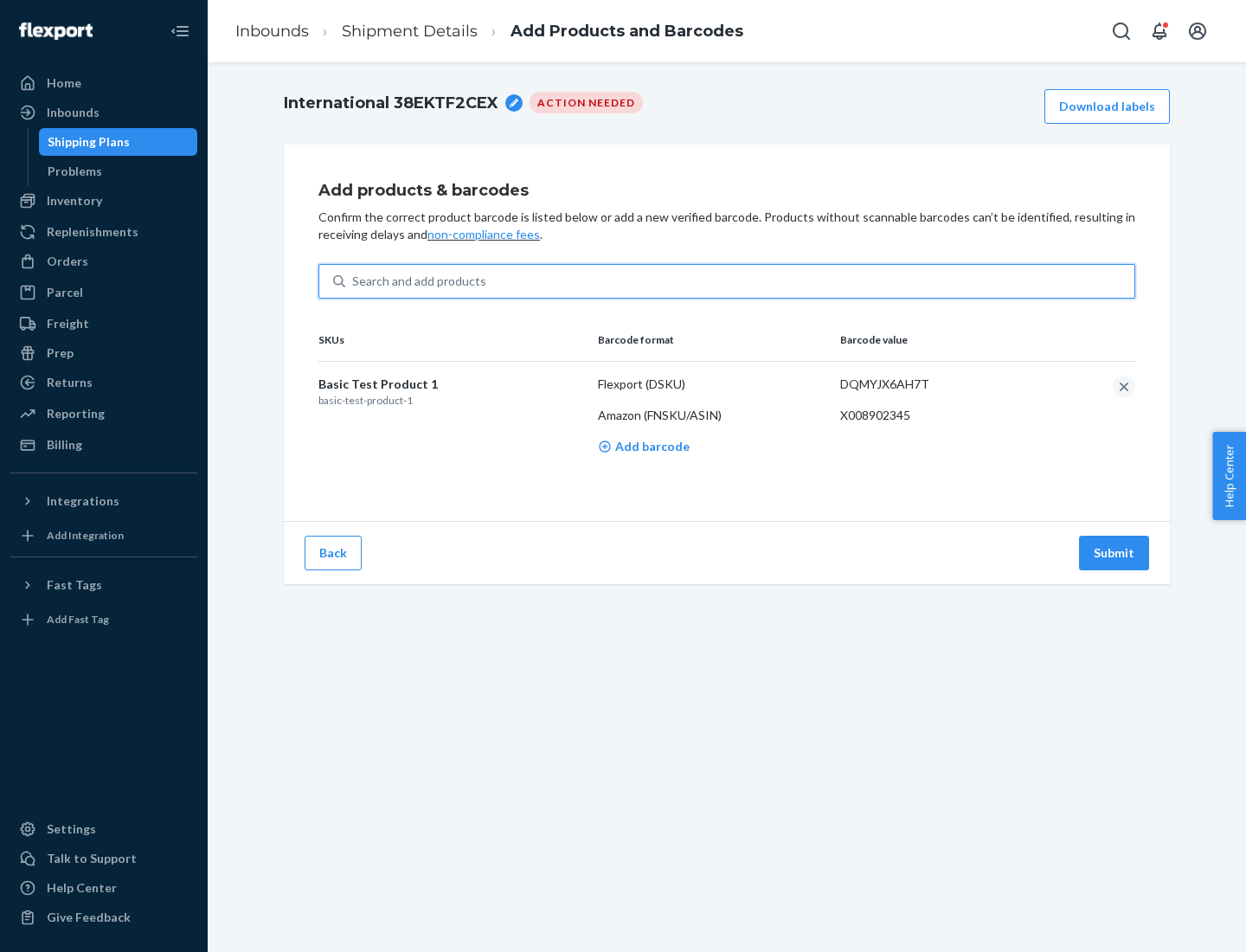
click at [1114, 552] on button "Submit" at bounding box center [1114, 553] width 70 height 35
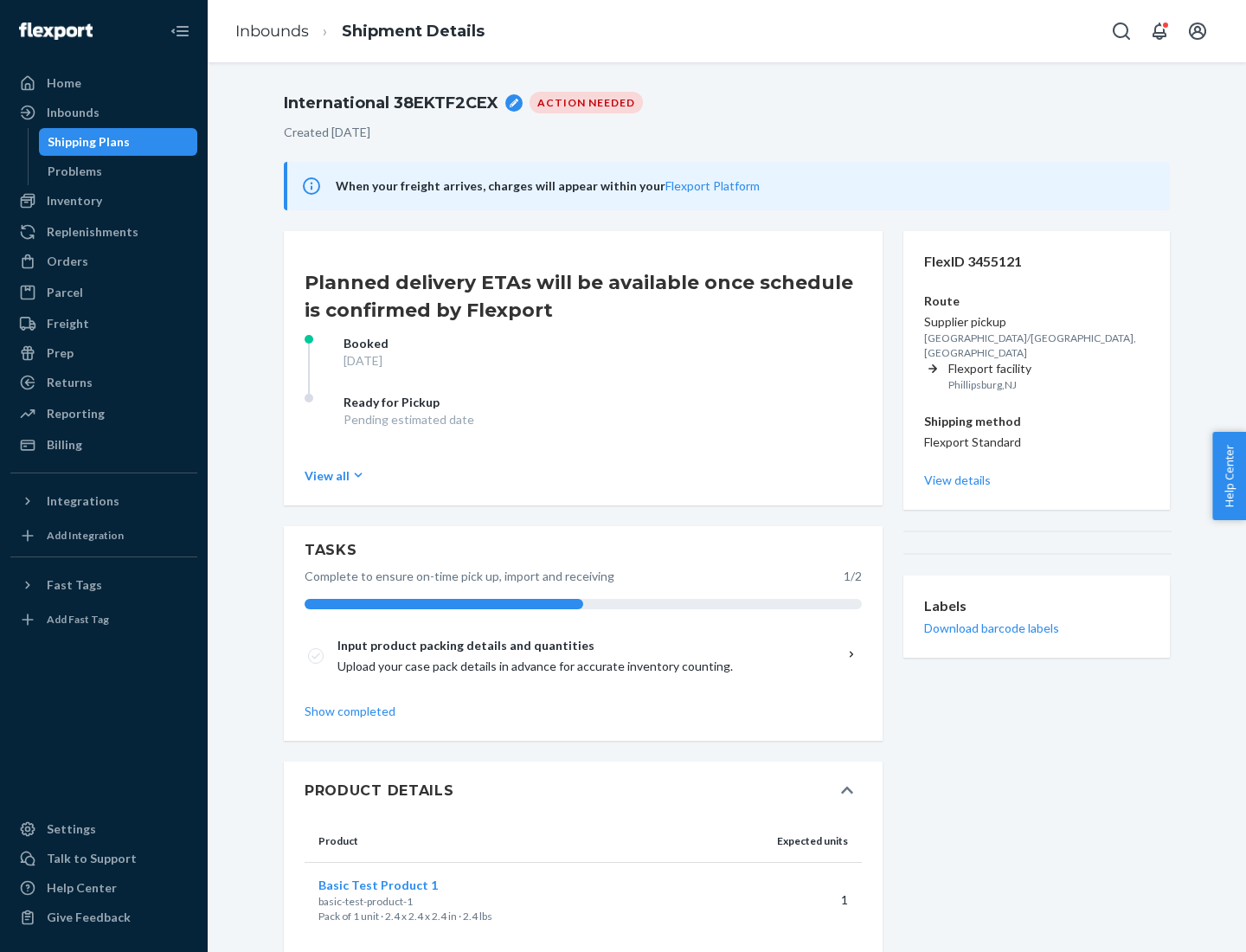
scroll to position [30, 0]
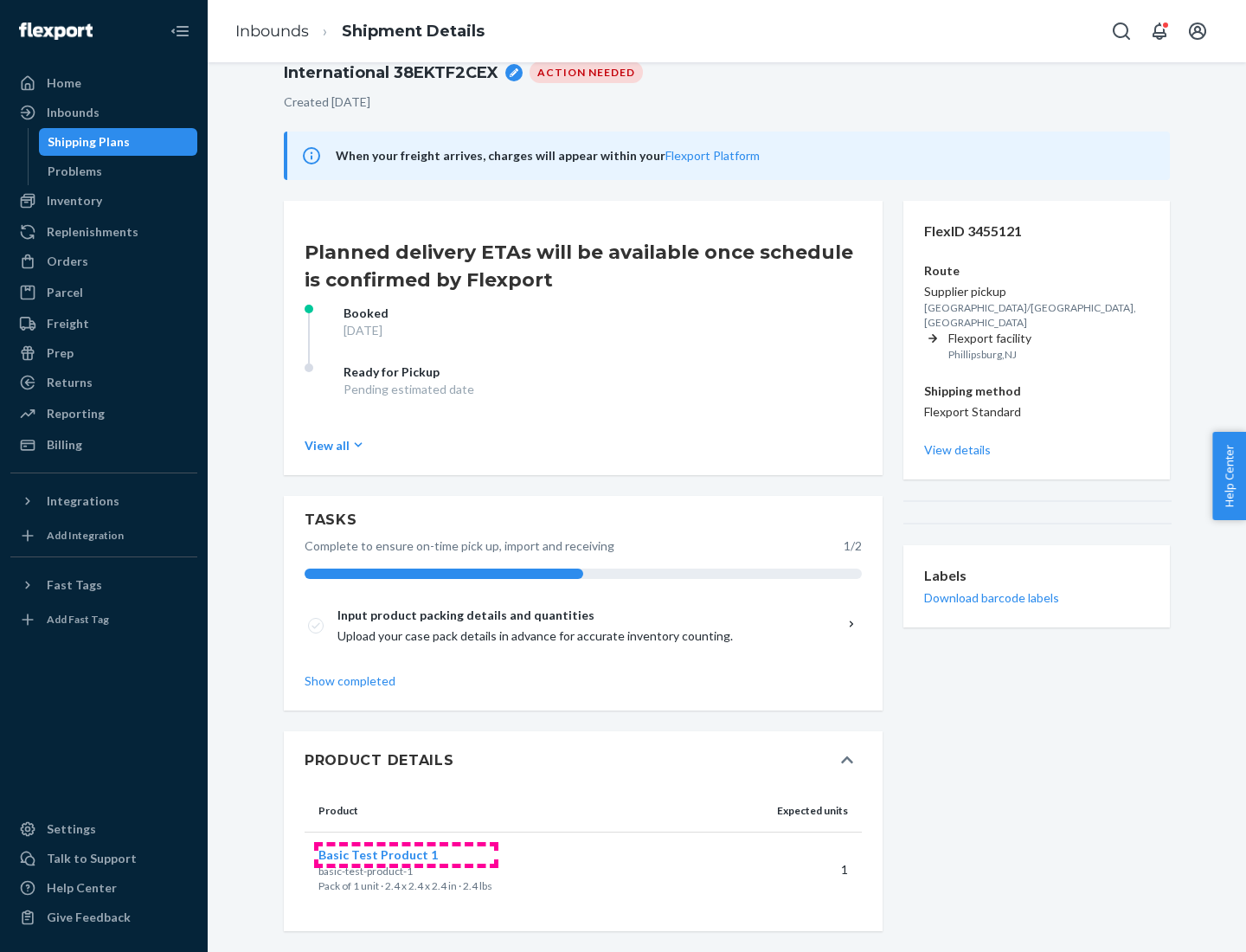
click at [406, 854] on span "Basic Test Product 1" at bounding box center [378, 854] width 119 height 15
